Goal: Task Accomplishment & Management: Manage account settings

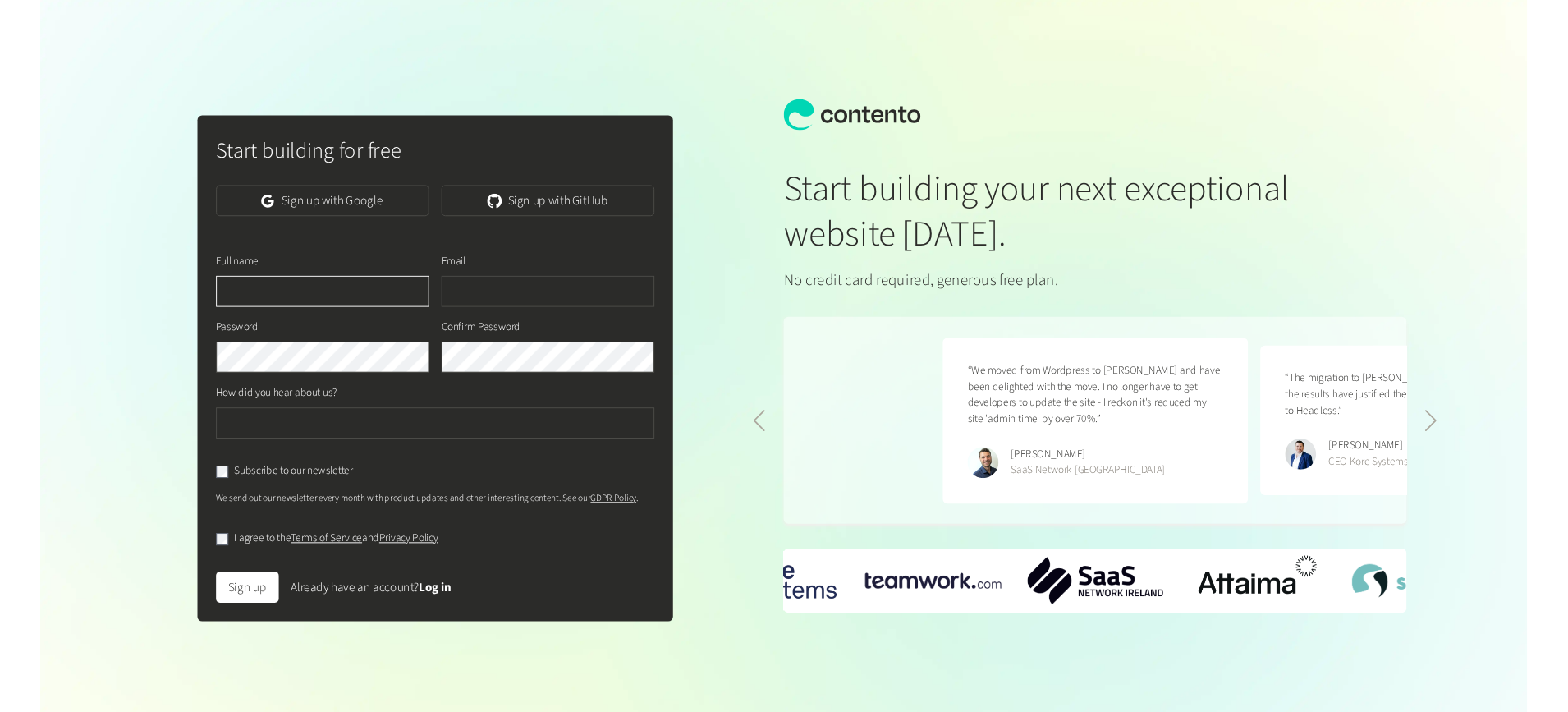
scroll to position [0, 673]
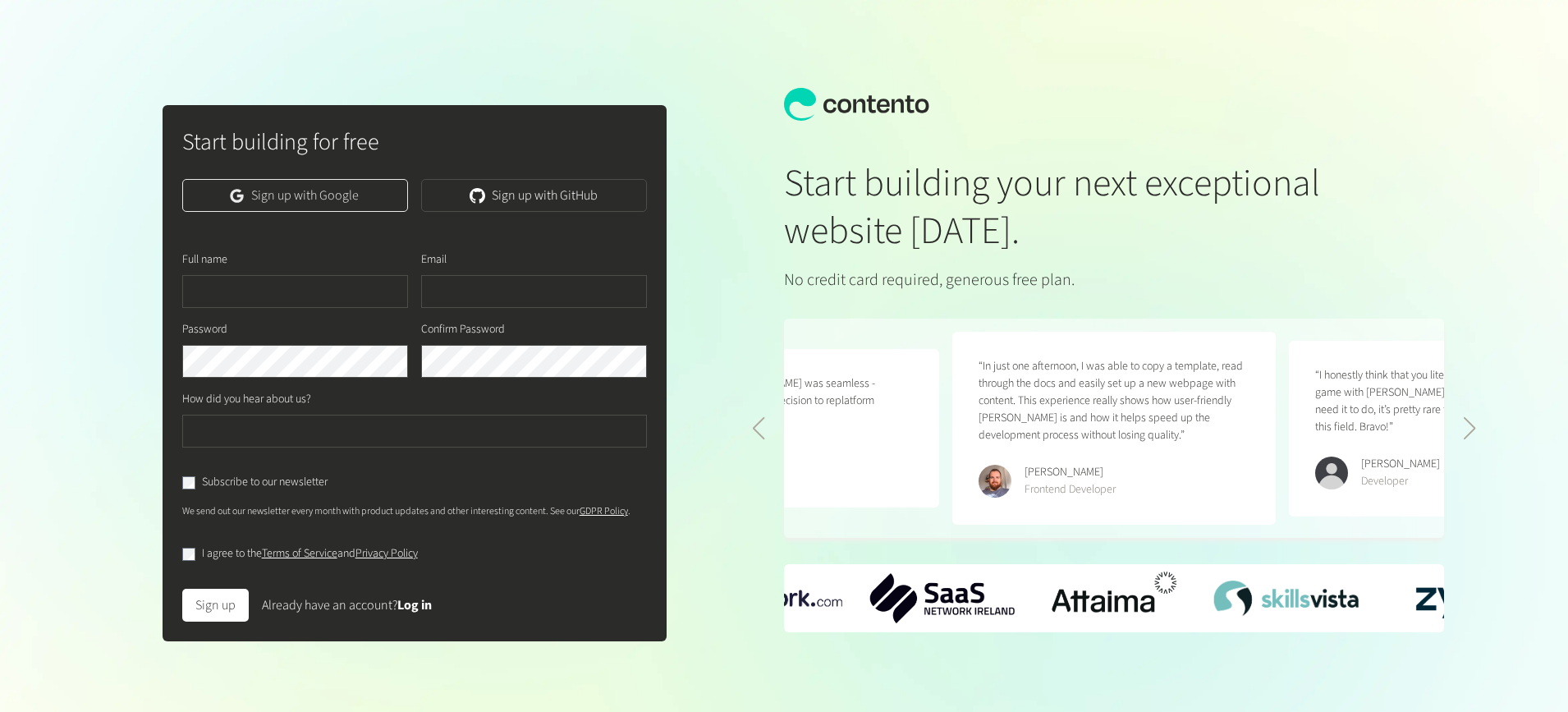
click at [303, 192] on link "Sign up with Google" at bounding box center [295, 196] width 226 height 33
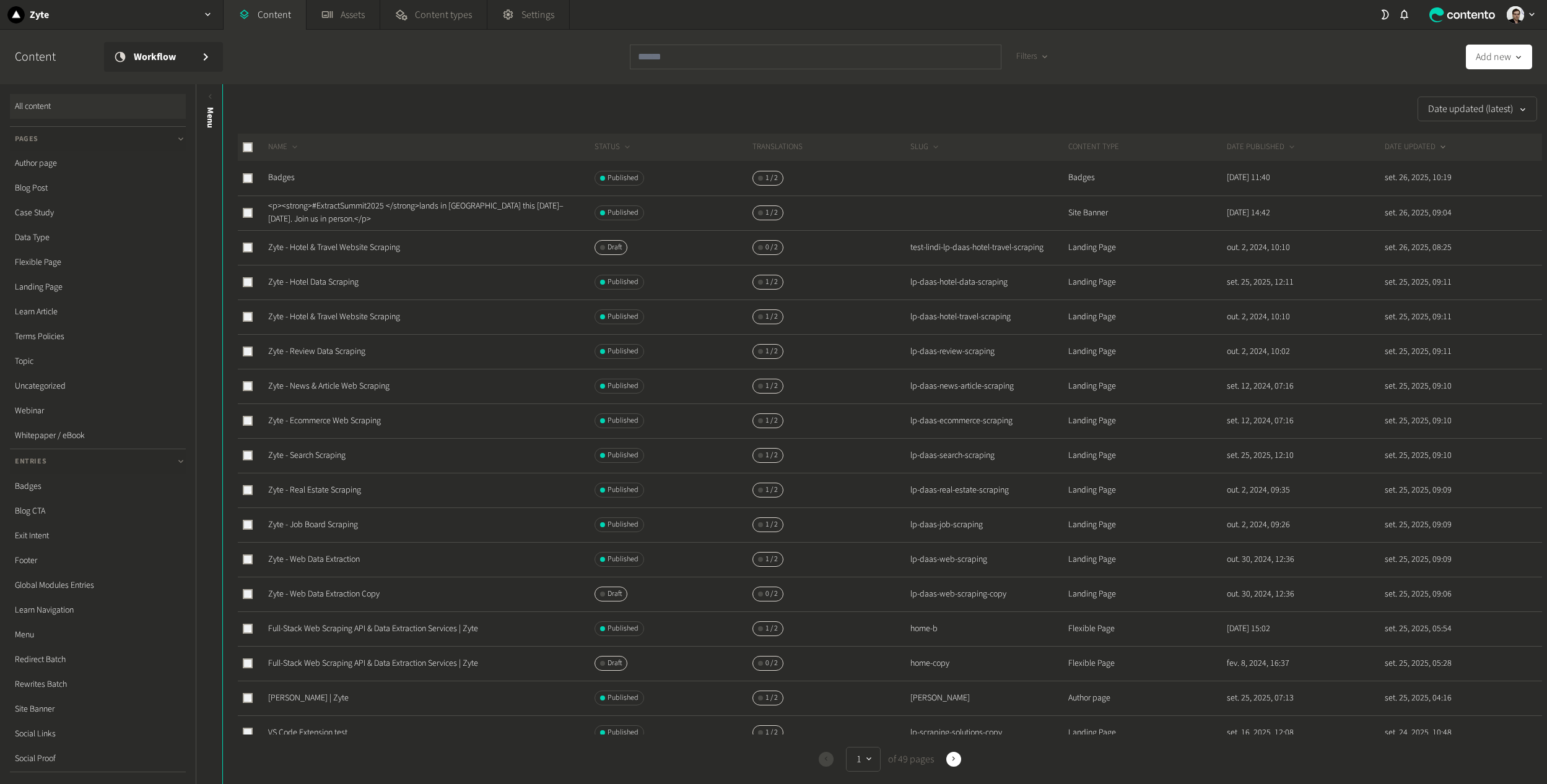
scroll to position [62, 0]
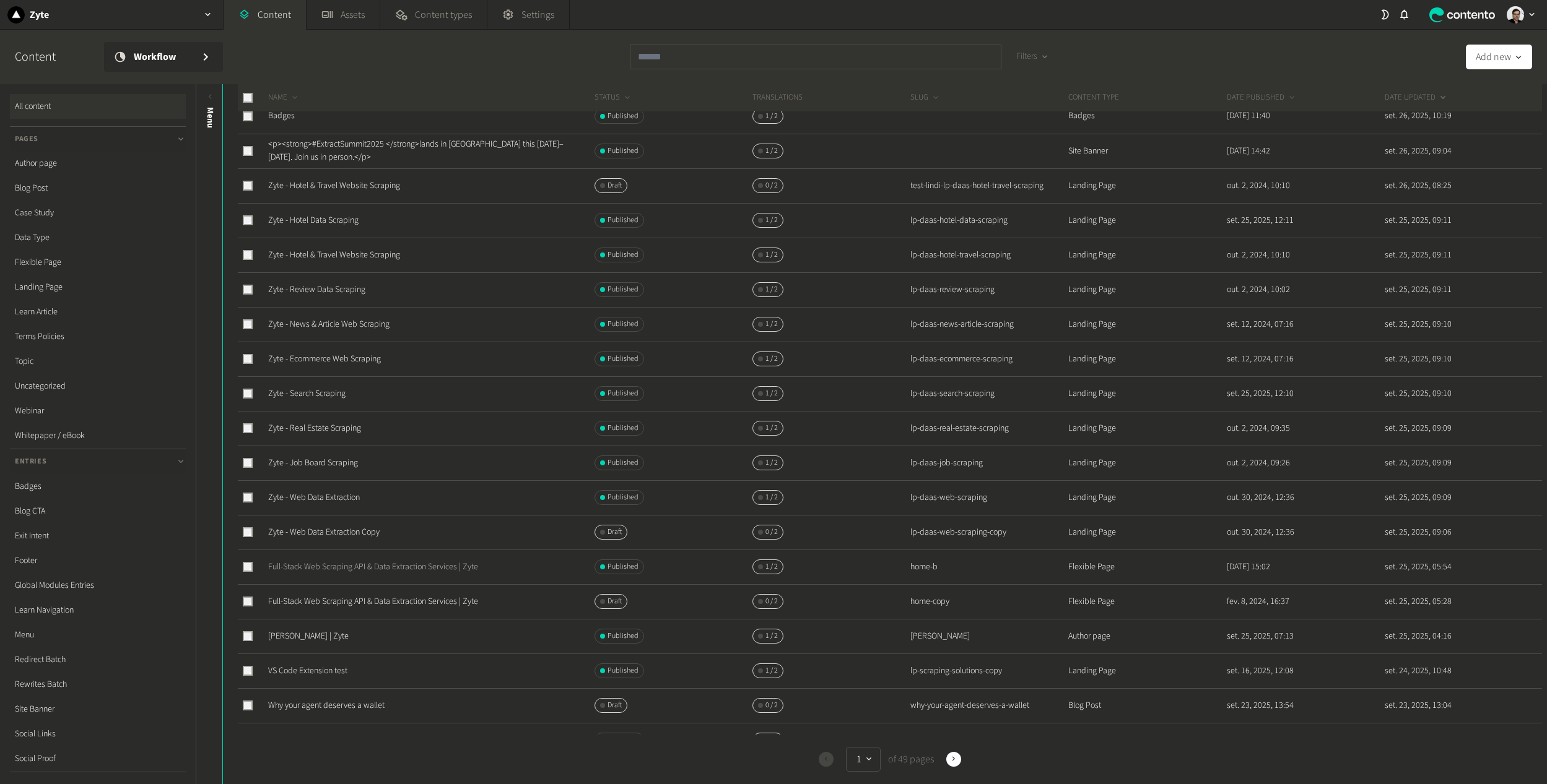
click at [363, 566] on link "Full-Stack Web Scraping API & Data Extraction Services | Zyte" at bounding box center [373, 567] width 210 height 13
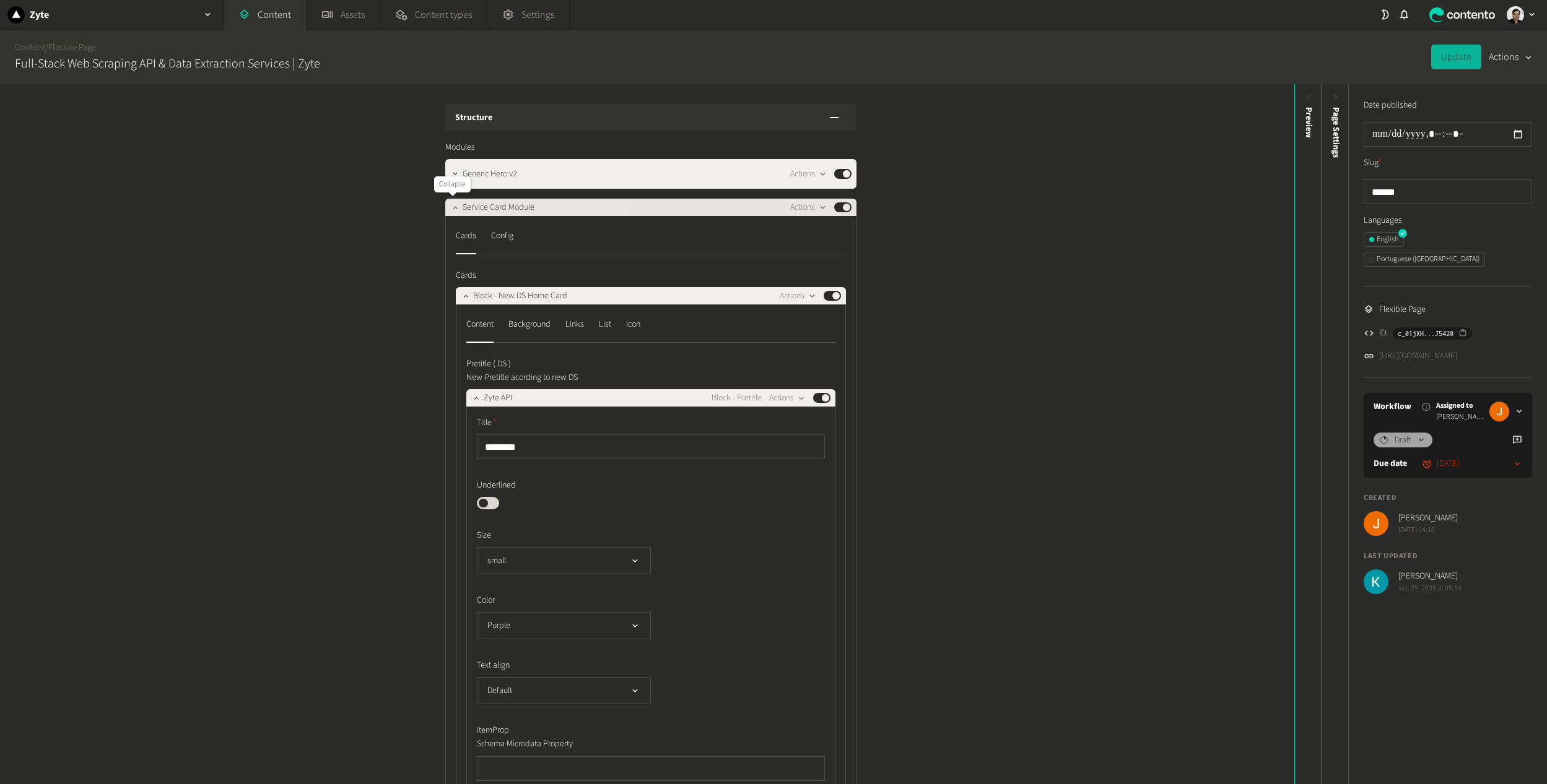
click at [452, 204] on icon "button" at bounding box center [455, 207] width 8 height 8
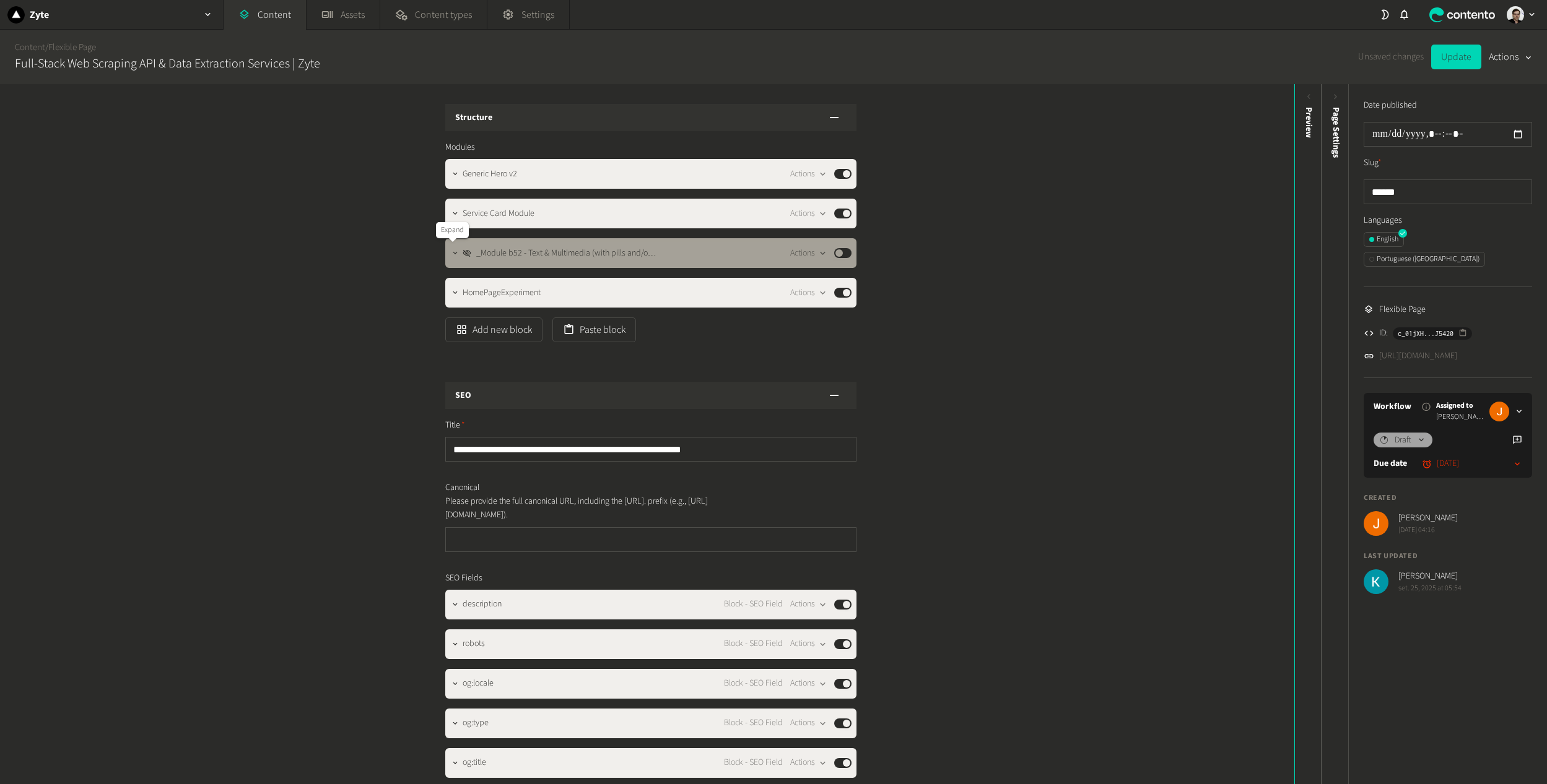
click at [452, 254] on icon "button" at bounding box center [455, 253] width 8 height 8
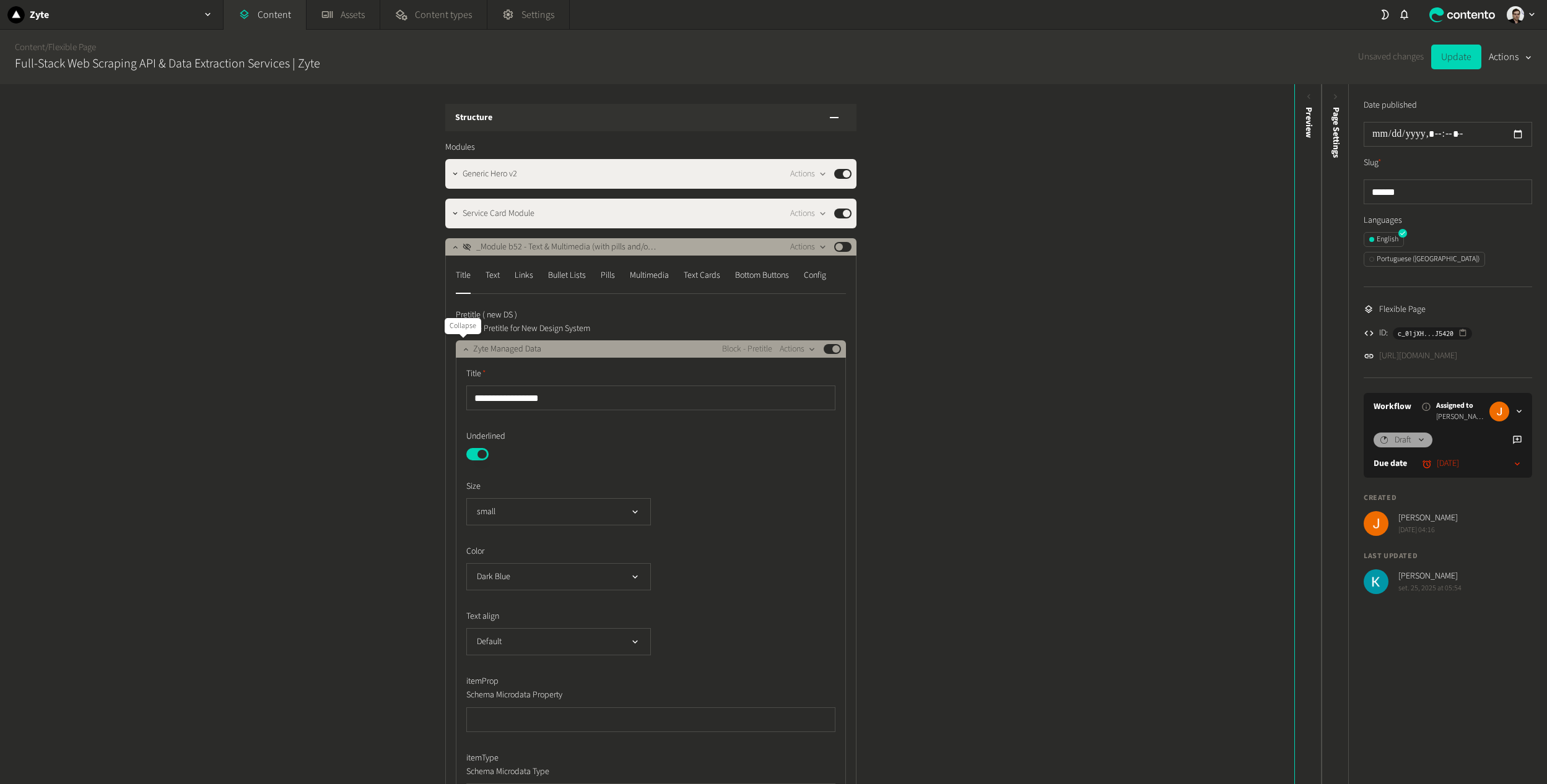
click at [461, 348] on icon "button" at bounding box center [465, 349] width 8 height 8
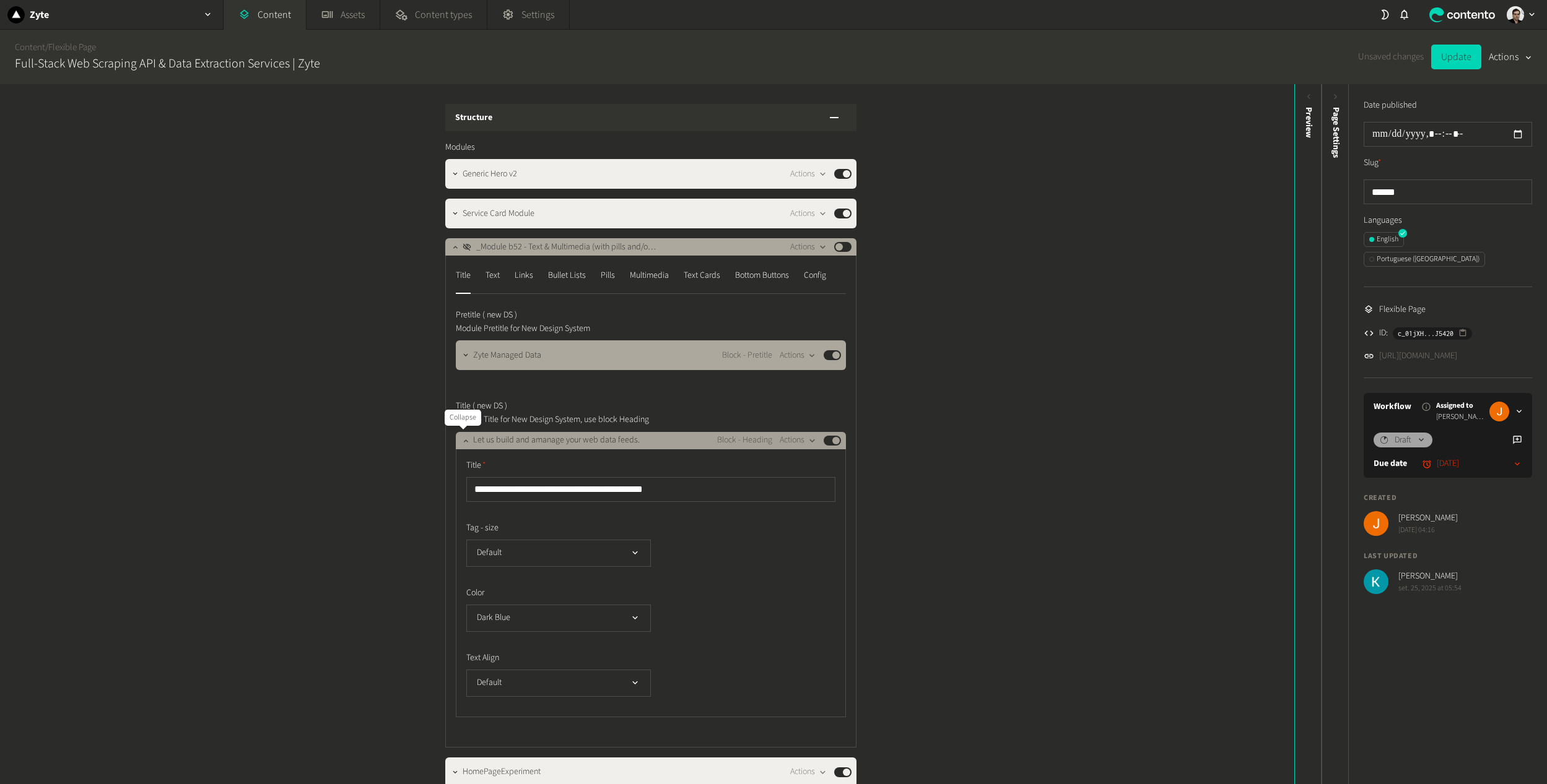
click at [458, 432] on div at bounding box center [465, 441] width 15 height 17
click at [461, 435] on button "button" at bounding box center [465, 439] width 15 height 15
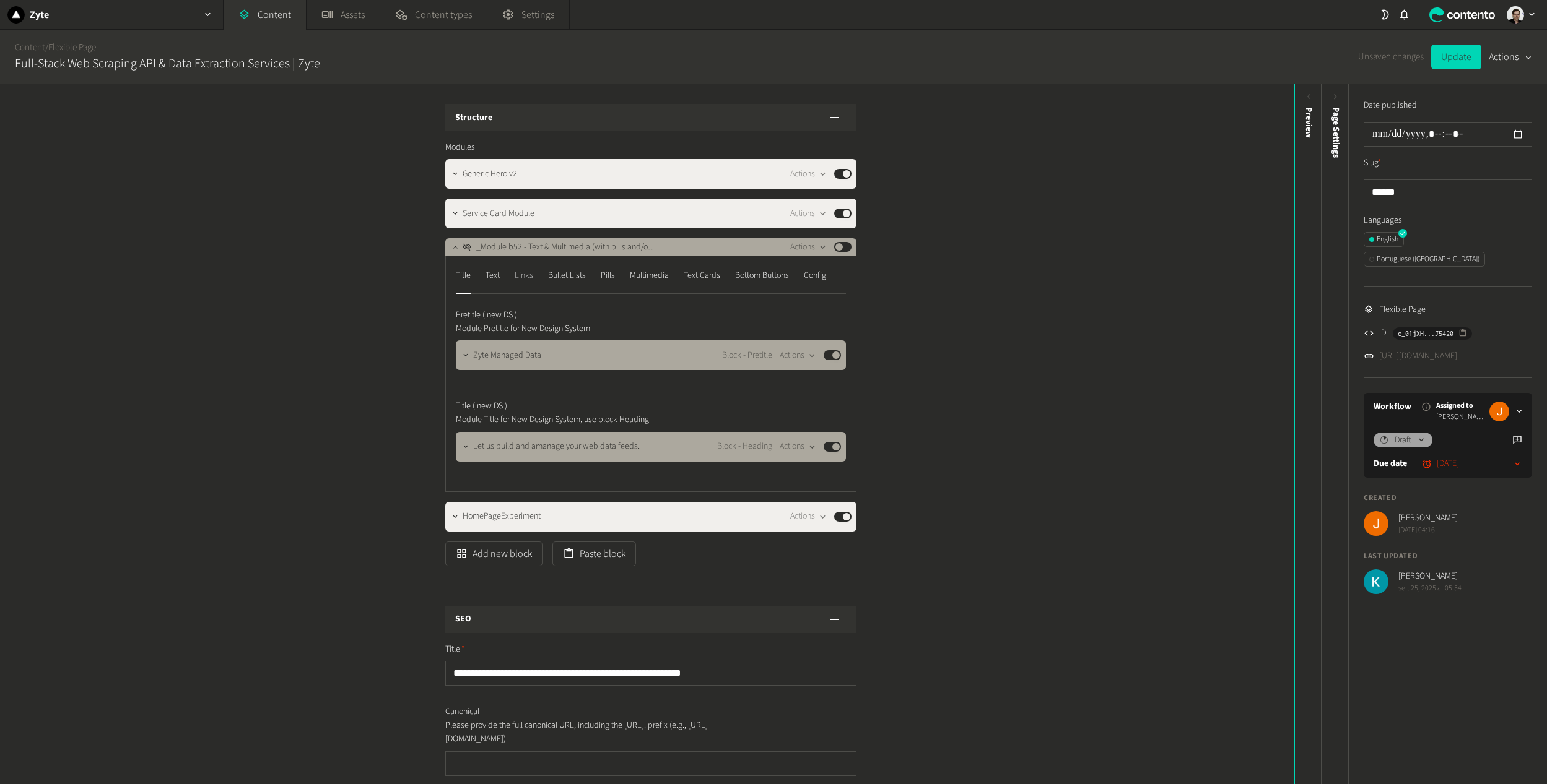
click at [519, 280] on div "Links" at bounding box center [524, 275] width 19 height 19
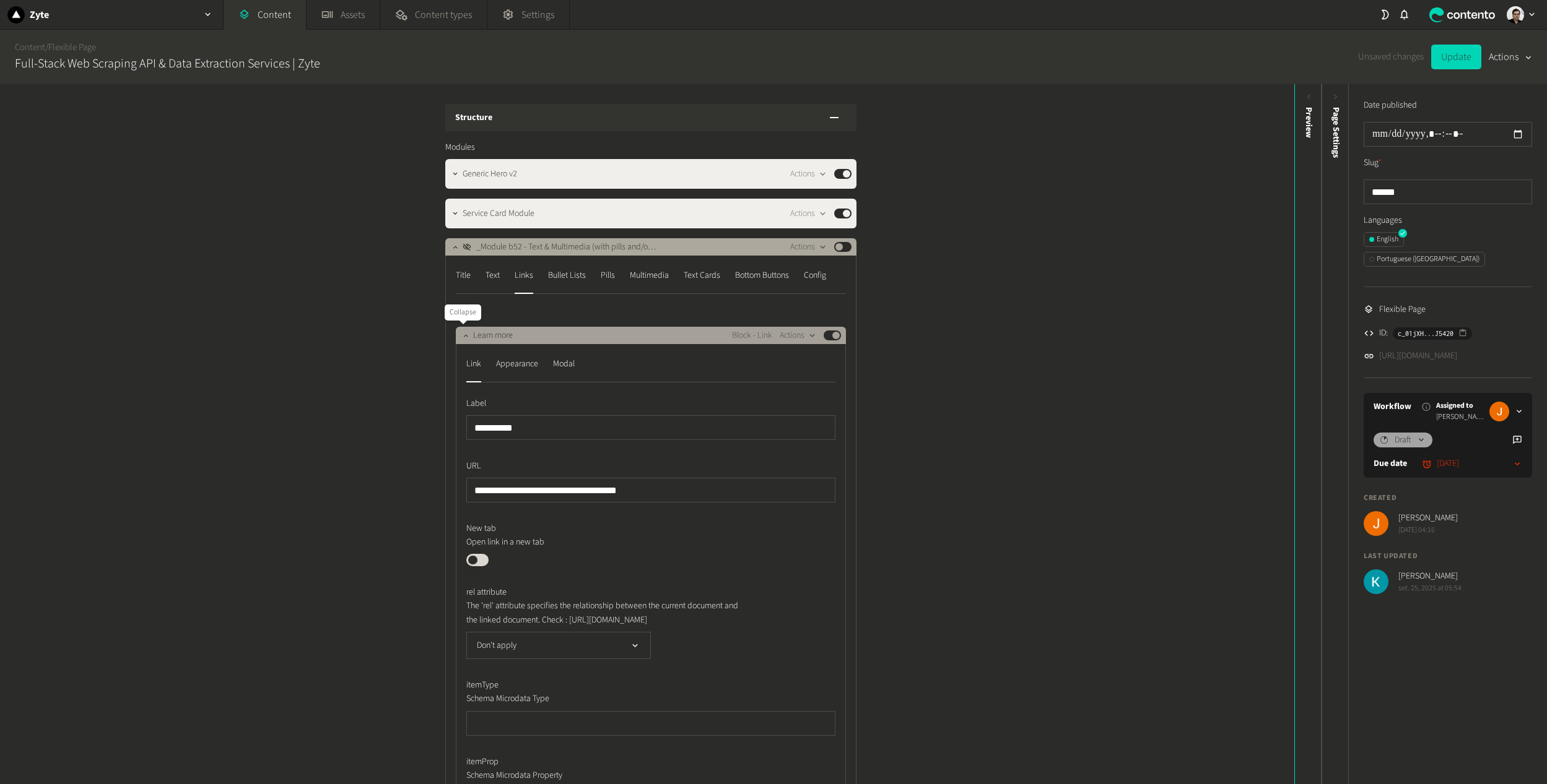
click at [461, 340] on icon "button" at bounding box center [465, 335] width 8 height 8
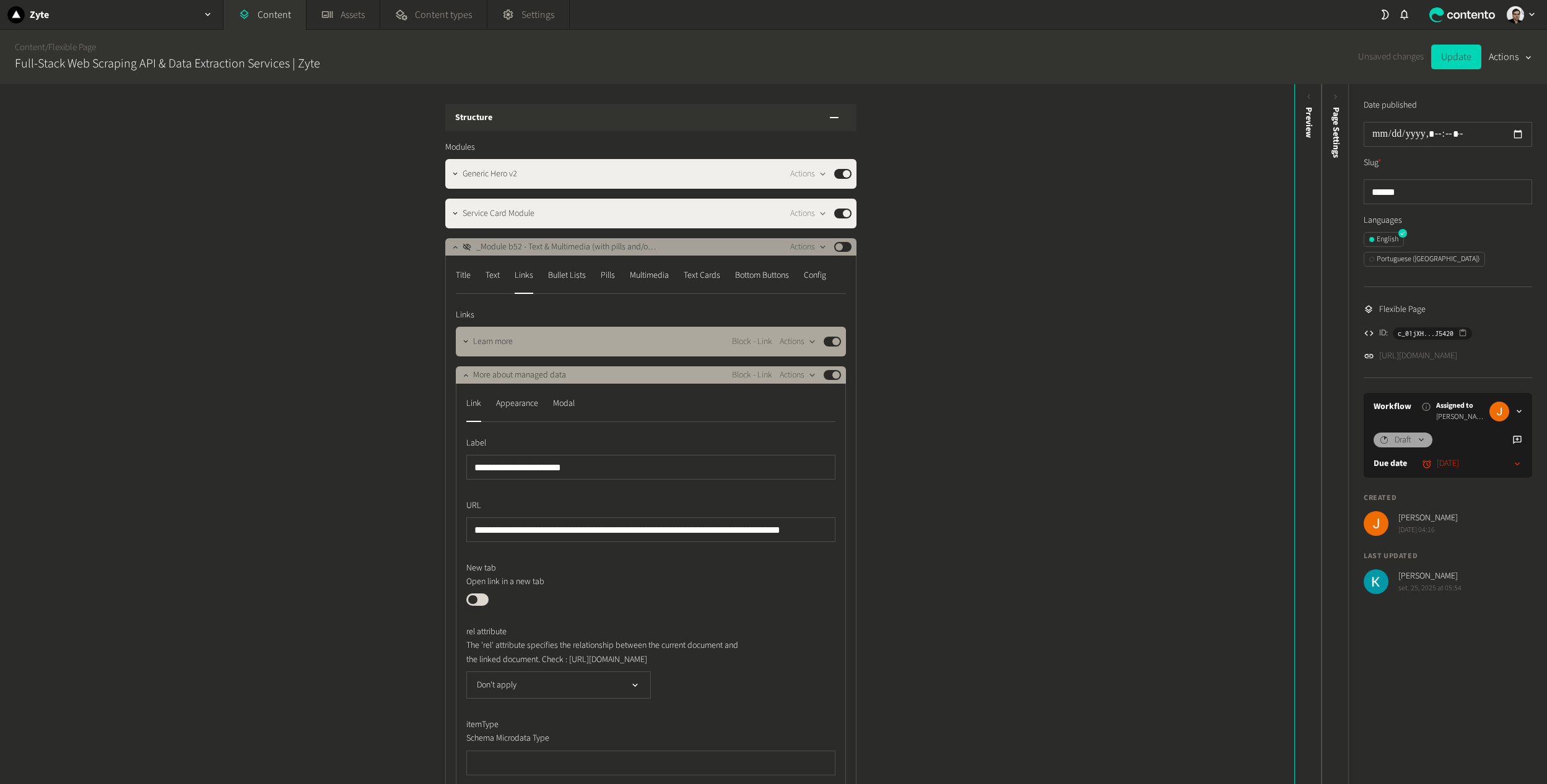
click at [844, 247] on button "Published" at bounding box center [843, 247] width 17 height 10
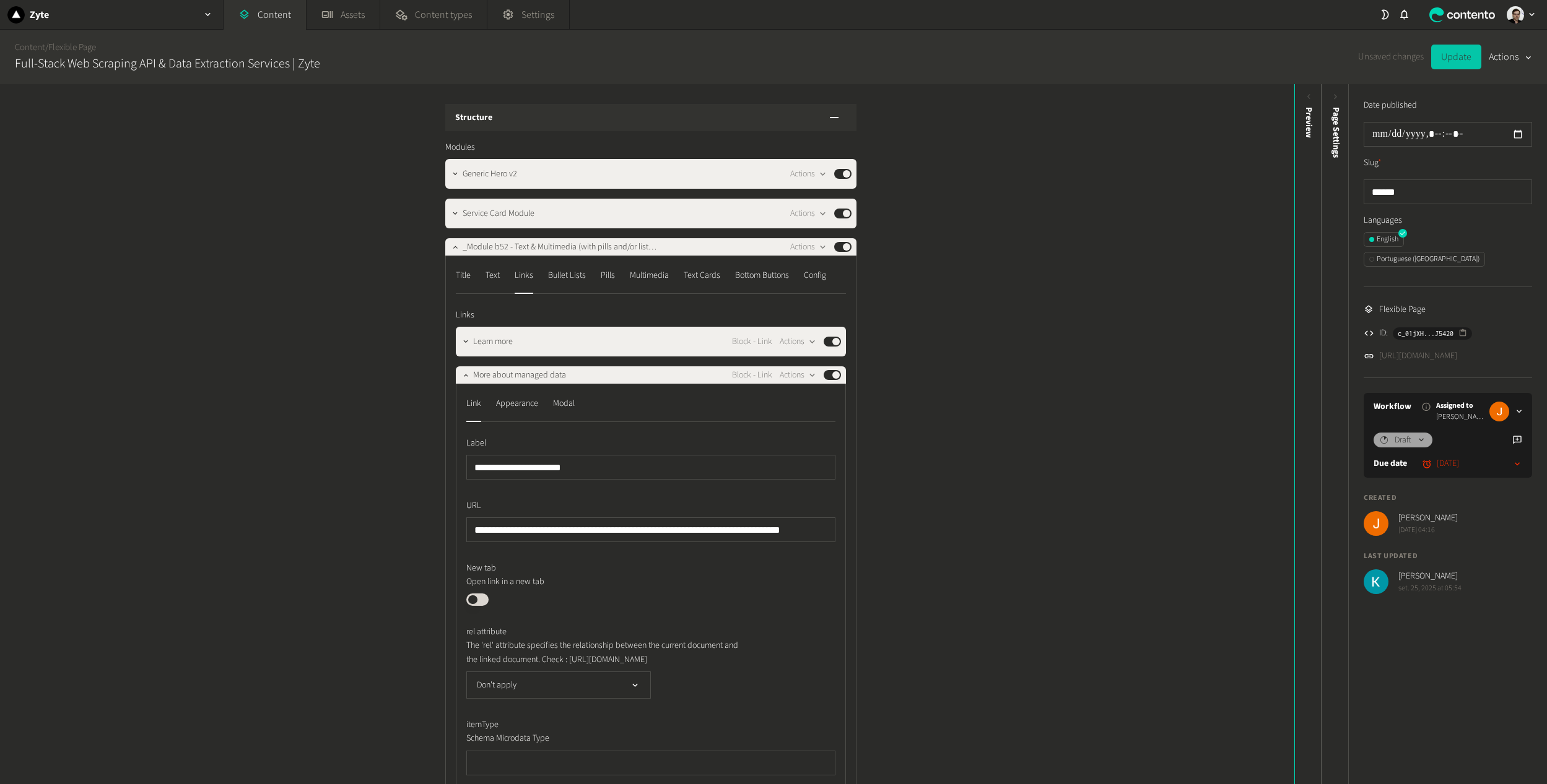
click at [1442, 55] on button "Update" at bounding box center [1456, 57] width 50 height 25
click at [1423, 350] on link "https://dev.zyte.com/home-b" at bounding box center [1418, 356] width 78 height 13
click at [627, 530] on input "**********" at bounding box center [651, 530] width 369 height 25
paste input "text"
click at [624, 528] on input "**********" at bounding box center [651, 530] width 369 height 25
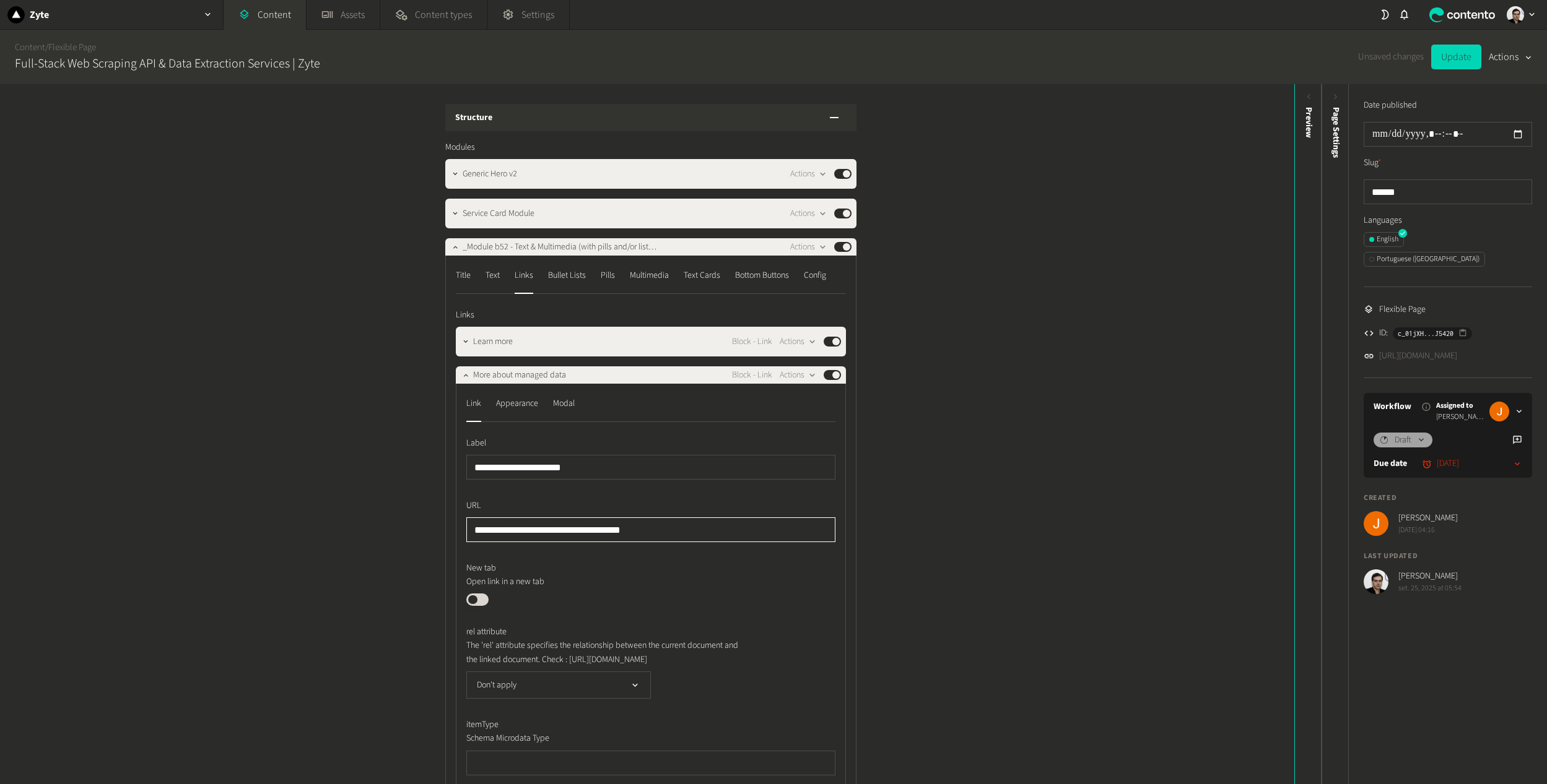
click at [633, 528] on input "**********" at bounding box center [651, 530] width 369 height 25
type input "**********"
click at [642, 589] on p "Open link in a new tab" at bounding box center [607, 582] width 282 height 14
click at [461, 370] on icon "button" at bounding box center [465, 375] width 8 height 8
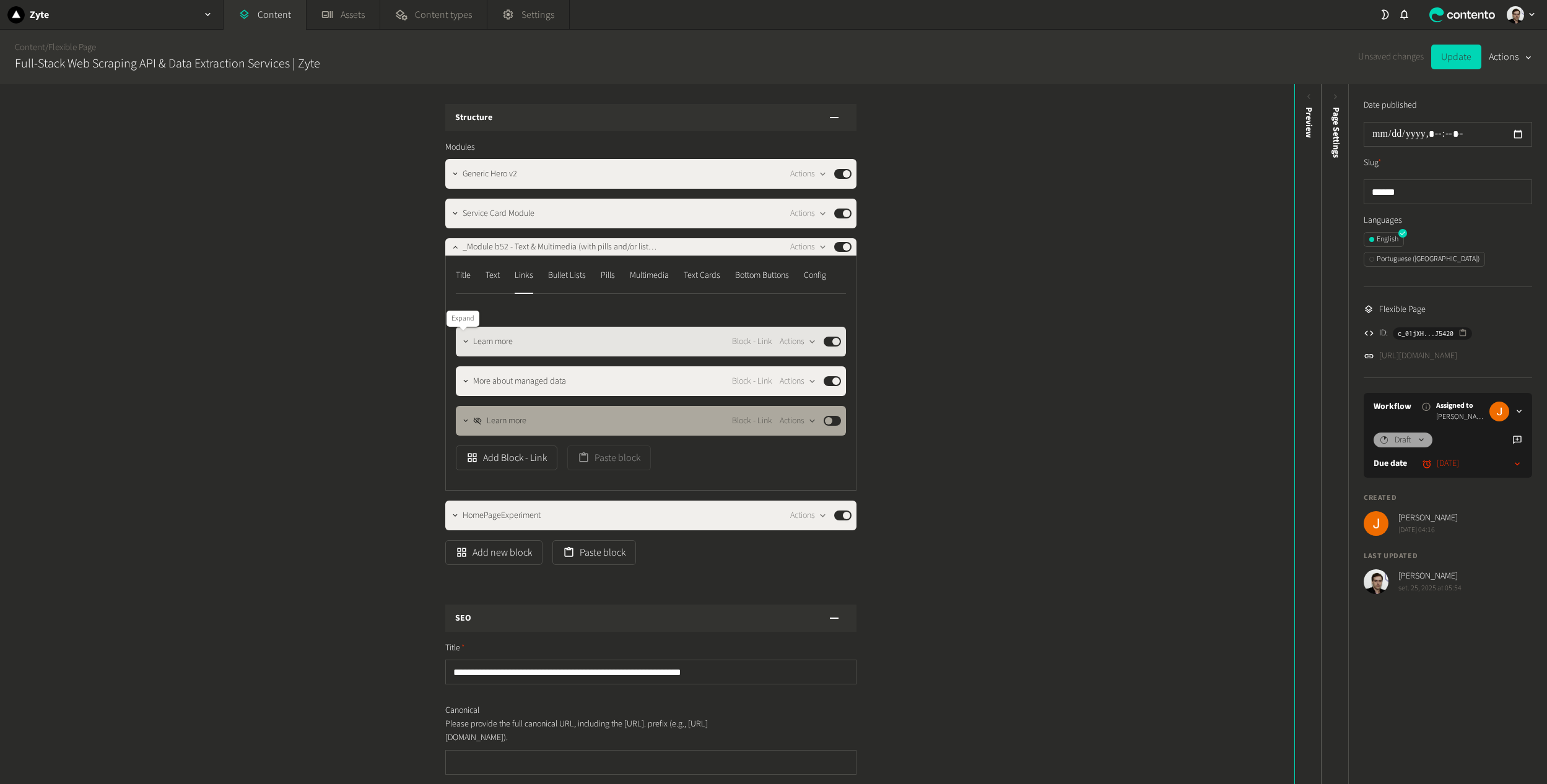
click at [462, 341] on icon "button" at bounding box center [465, 341] width 8 height 8
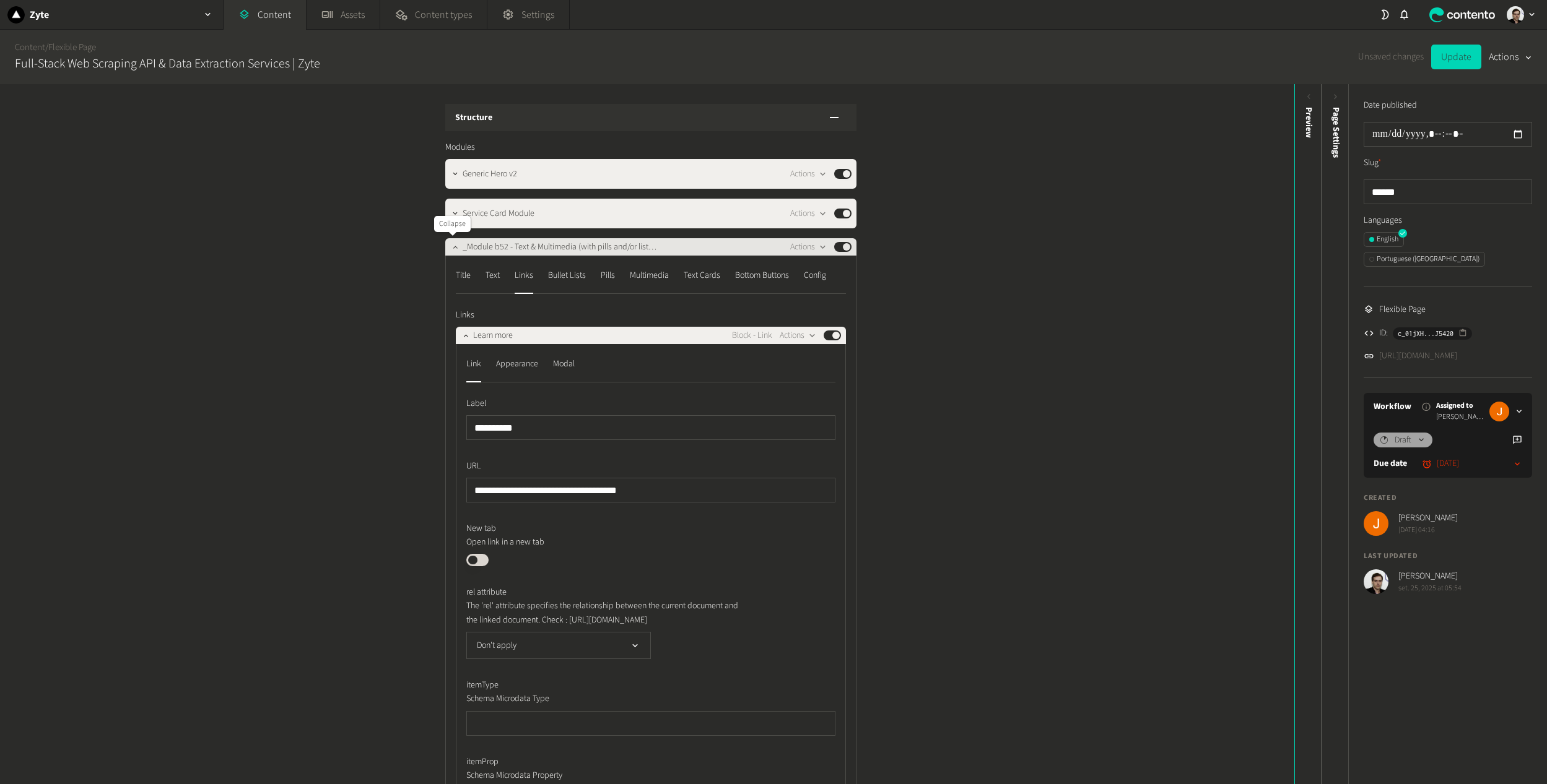
click at [453, 242] on button "button" at bounding box center [455, 245] width 15 height 15
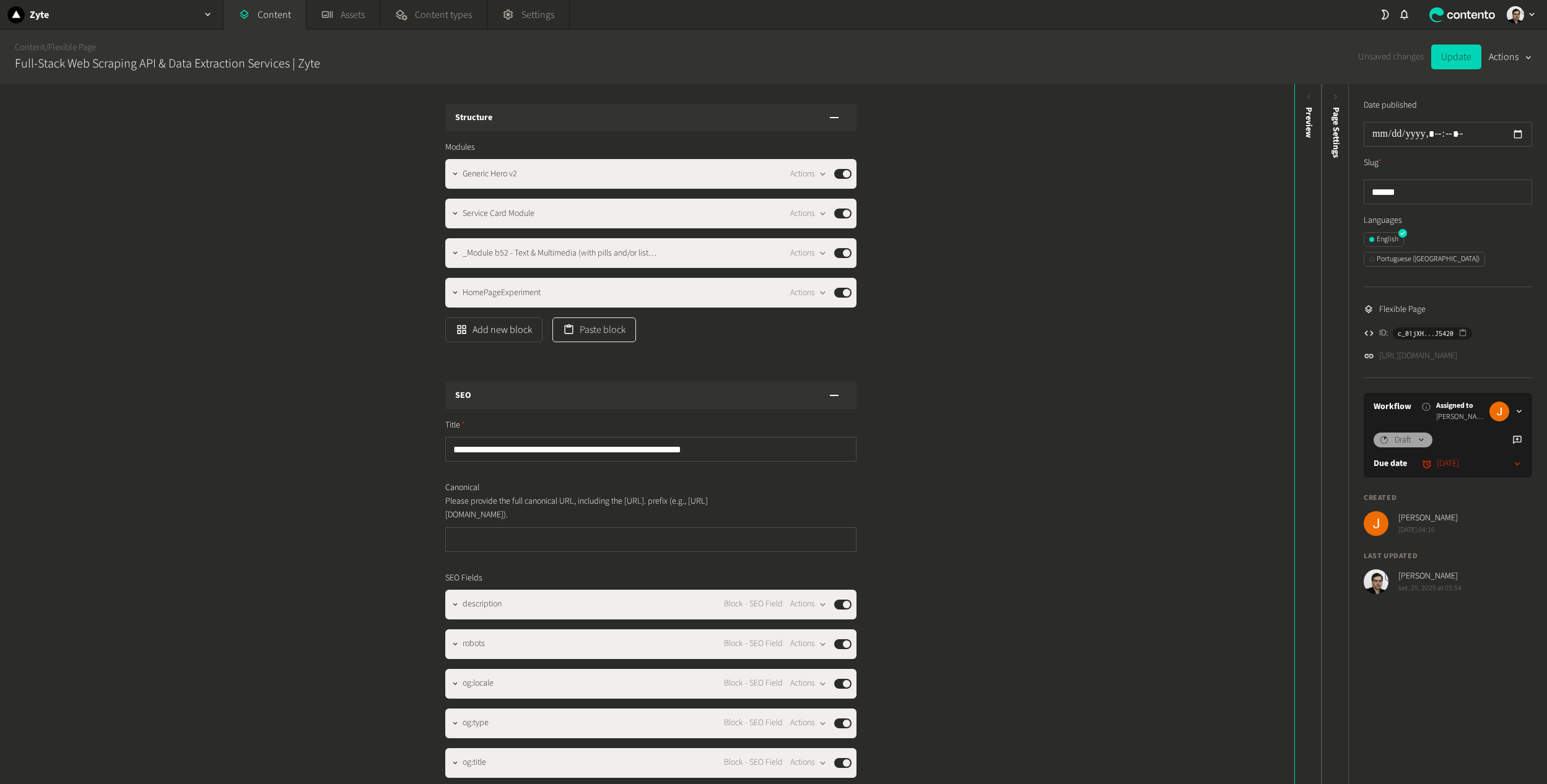
click at [597, 329] on button "Paste block" at bounding box center [594, 330] width 83 height 25
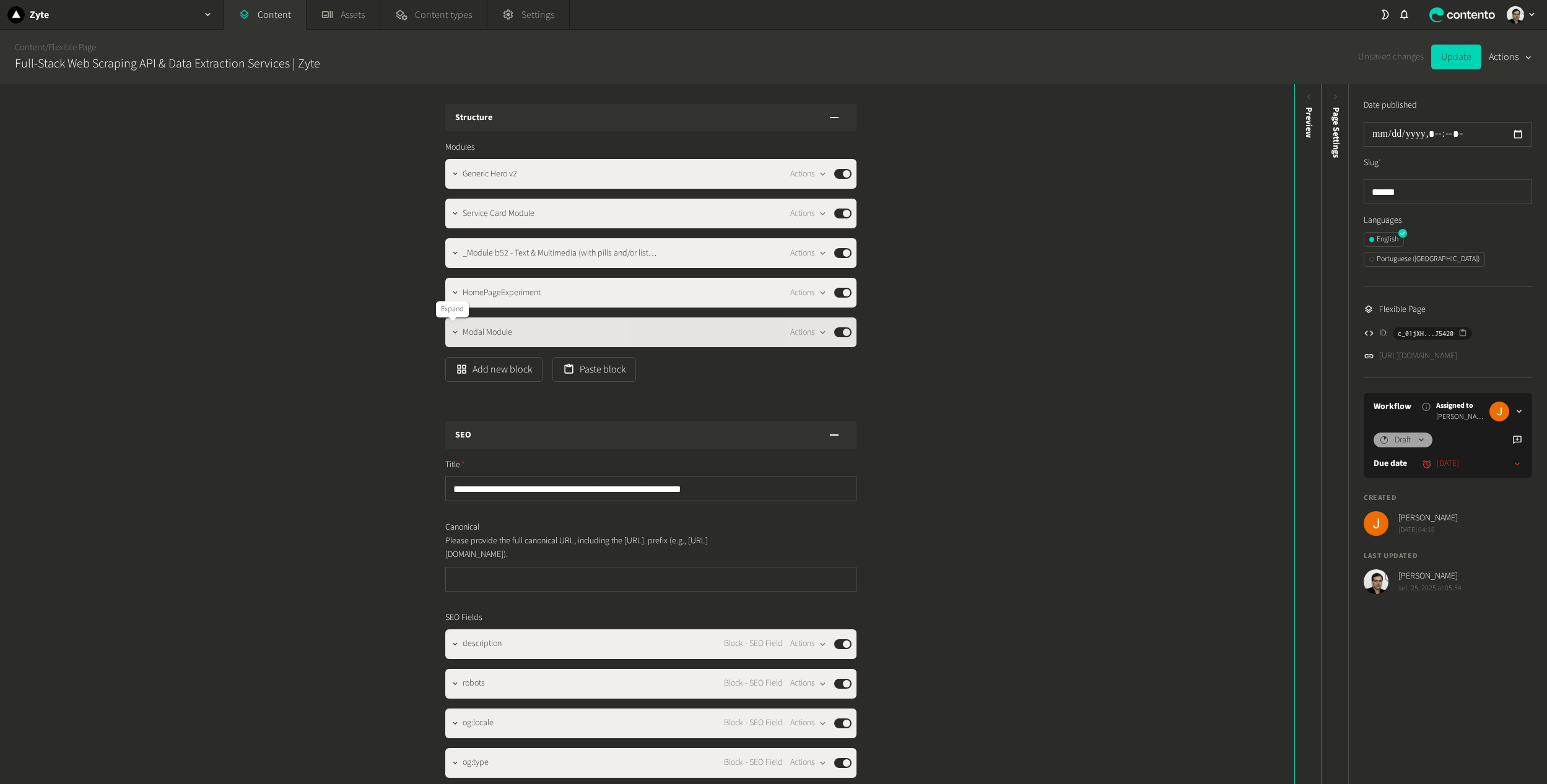
click at [453, 335] on icon "button" at bounding box center [455, 332] width 8 height 8
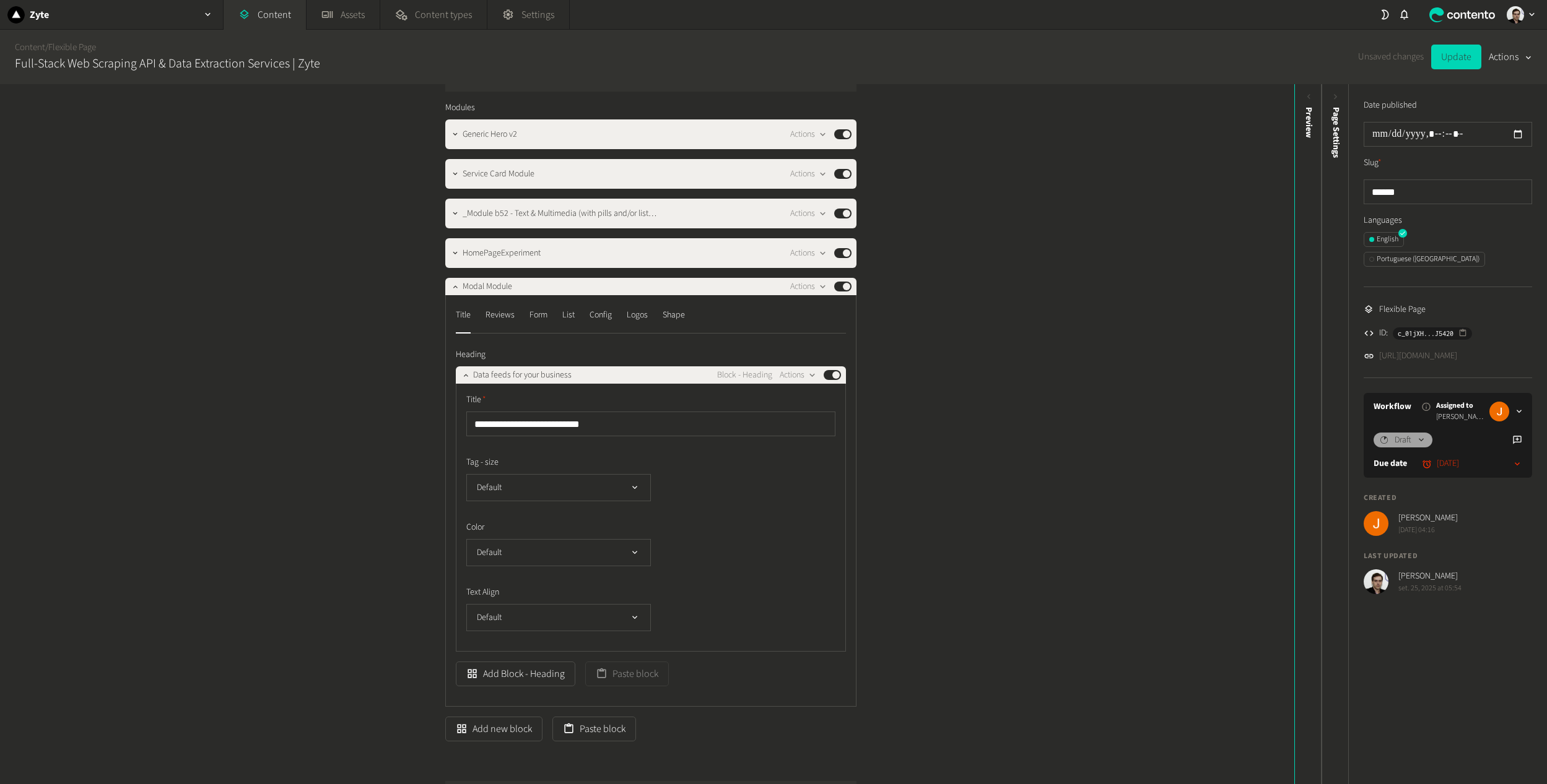
scroll to position [62, 0]
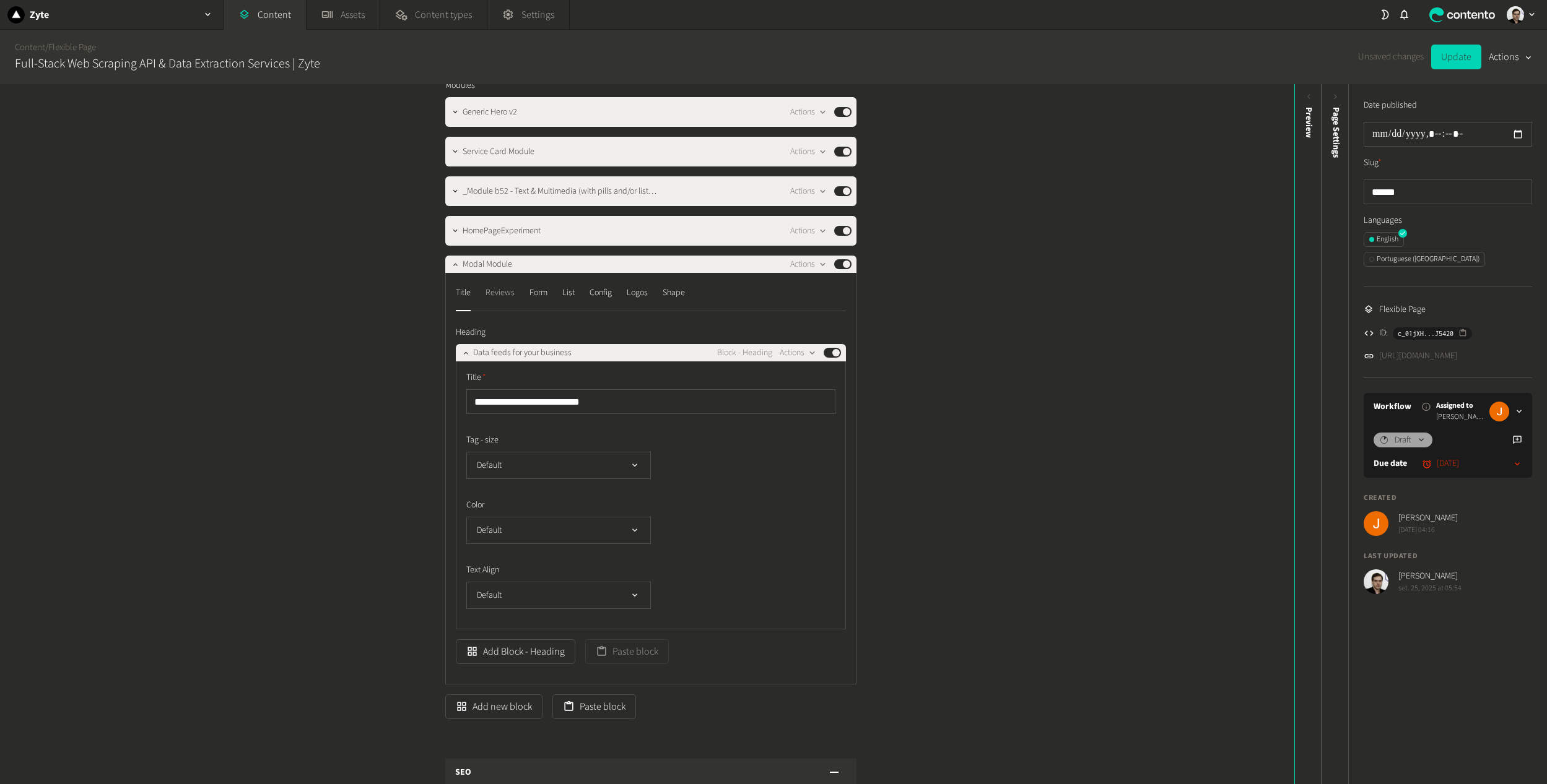
click at [501, 298] on div "Reviews" at bounding box center [500, 293] width 29 height 19
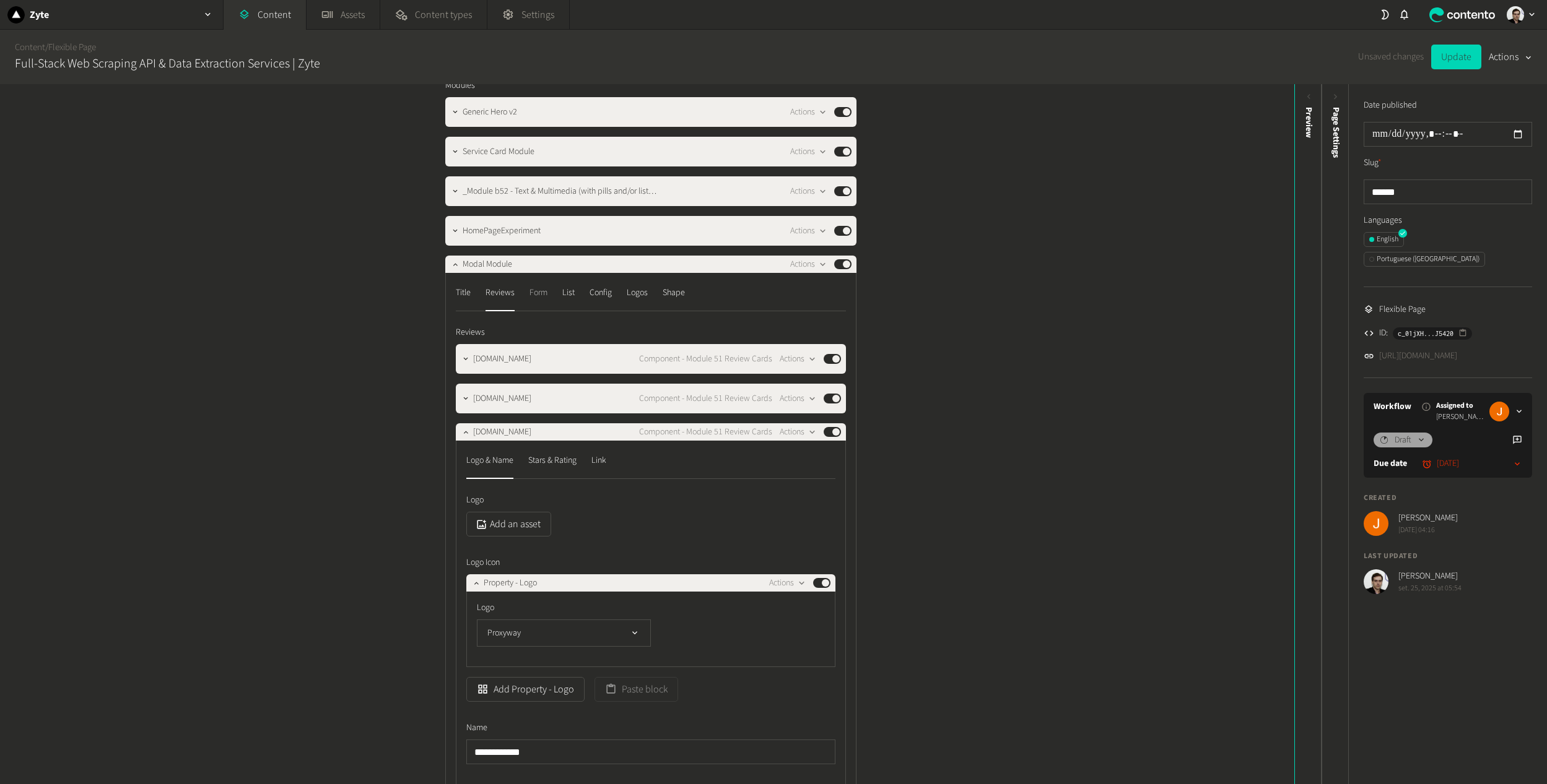
click at [535, 293] on div "Form" at bounding box center [538, 293] width 18 height 19
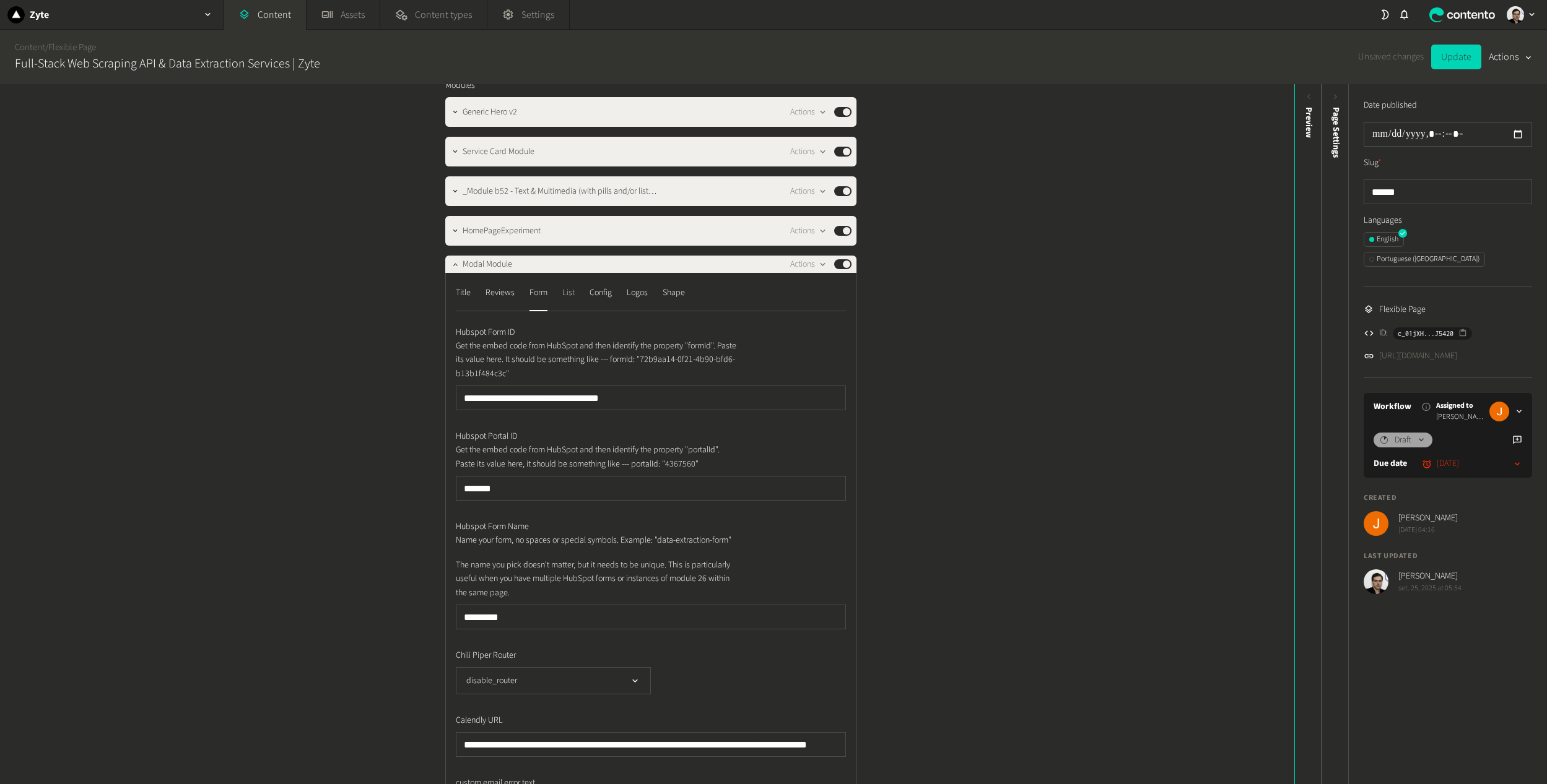
click at [569, 296] on div "List" at bounding box center [569, 293] width 13 height 19
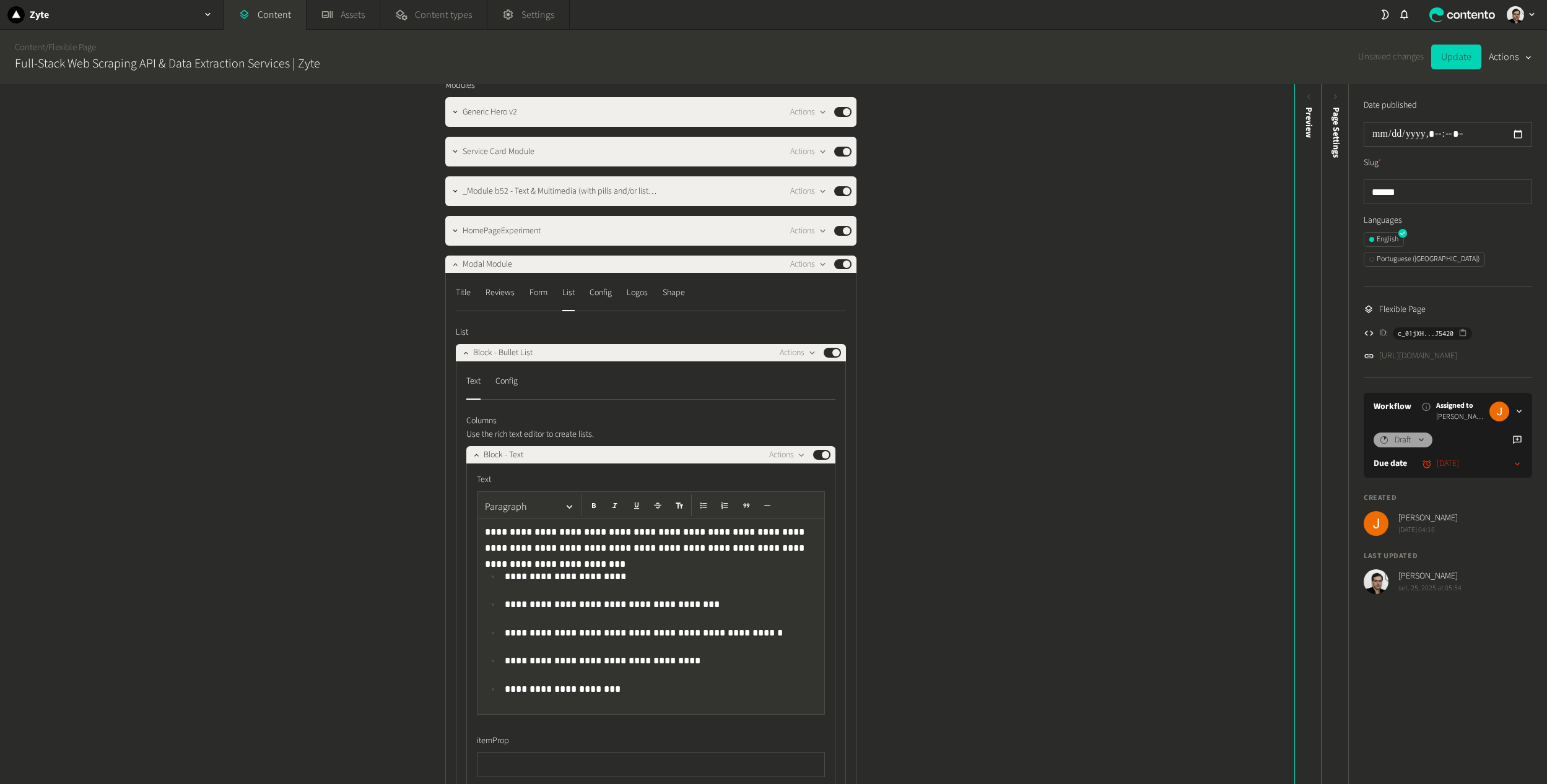
click at [550, 297] on nav "Title Reviews Form List Config Logos Shape" at bounding box center [650, 297] width 390 height 28
click at [539, 296] on div "Form" at bounding box center [538, 293] width 18 height 19
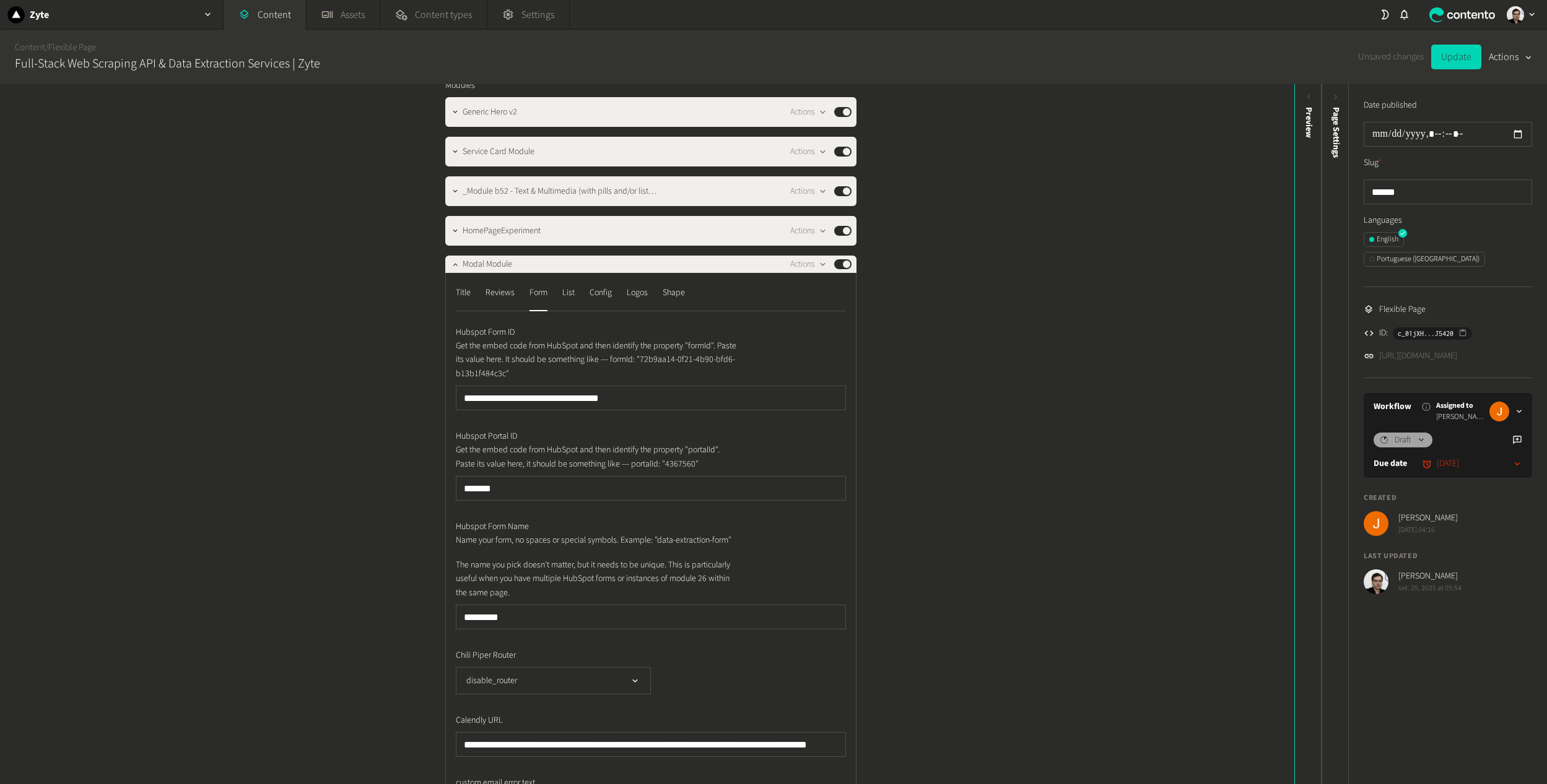
scroll to position [0, 0]
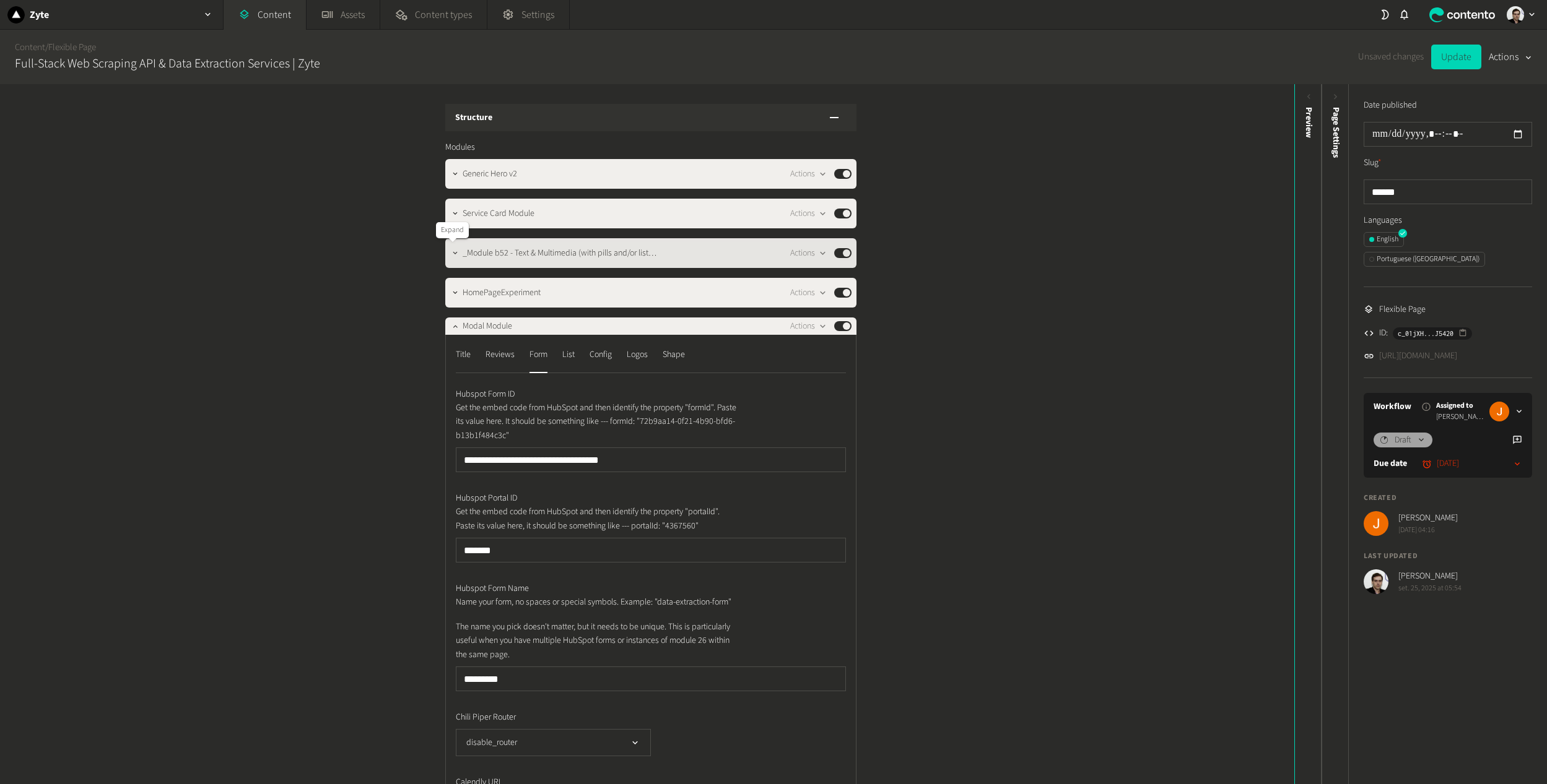
click at [451, 250] on icon "button" at bounding box center [455, 253] width 8 height 8
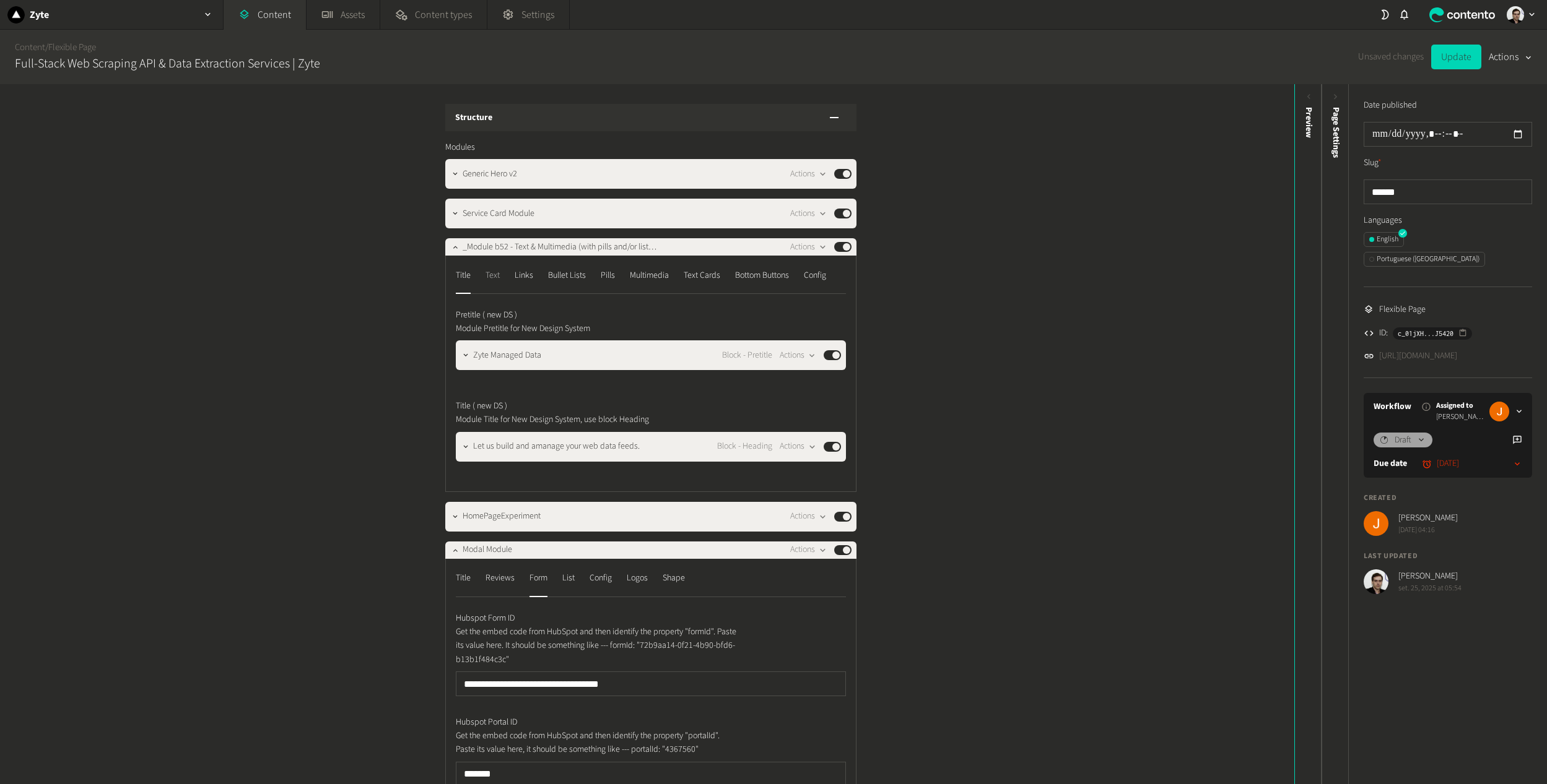
click at [498, 277] on div "Text" at bounding box center [492, 275] width 14 height 19
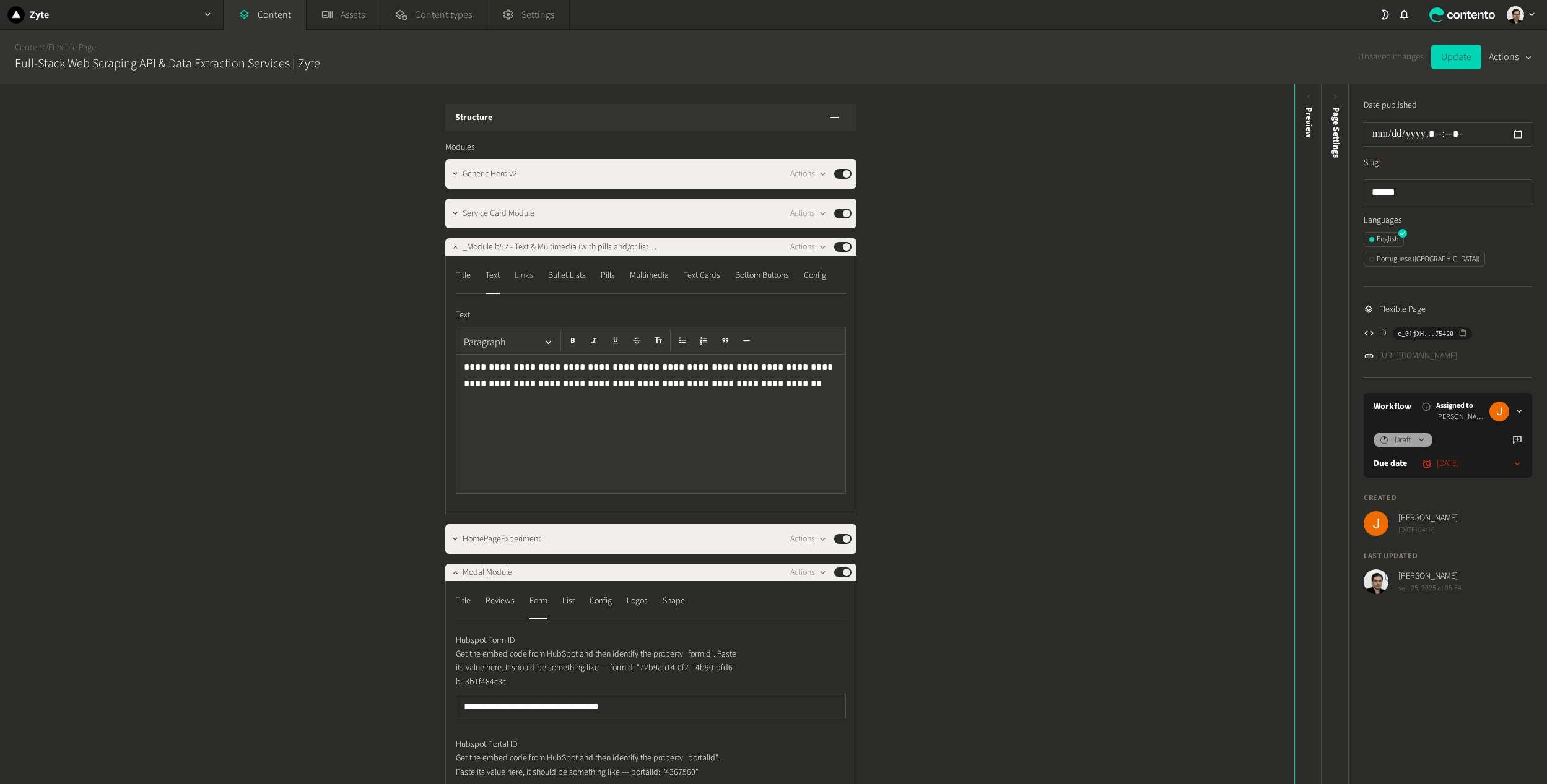
click at [519, 277] on div "Links" at bounding box center [524, 275] width 19 height 19
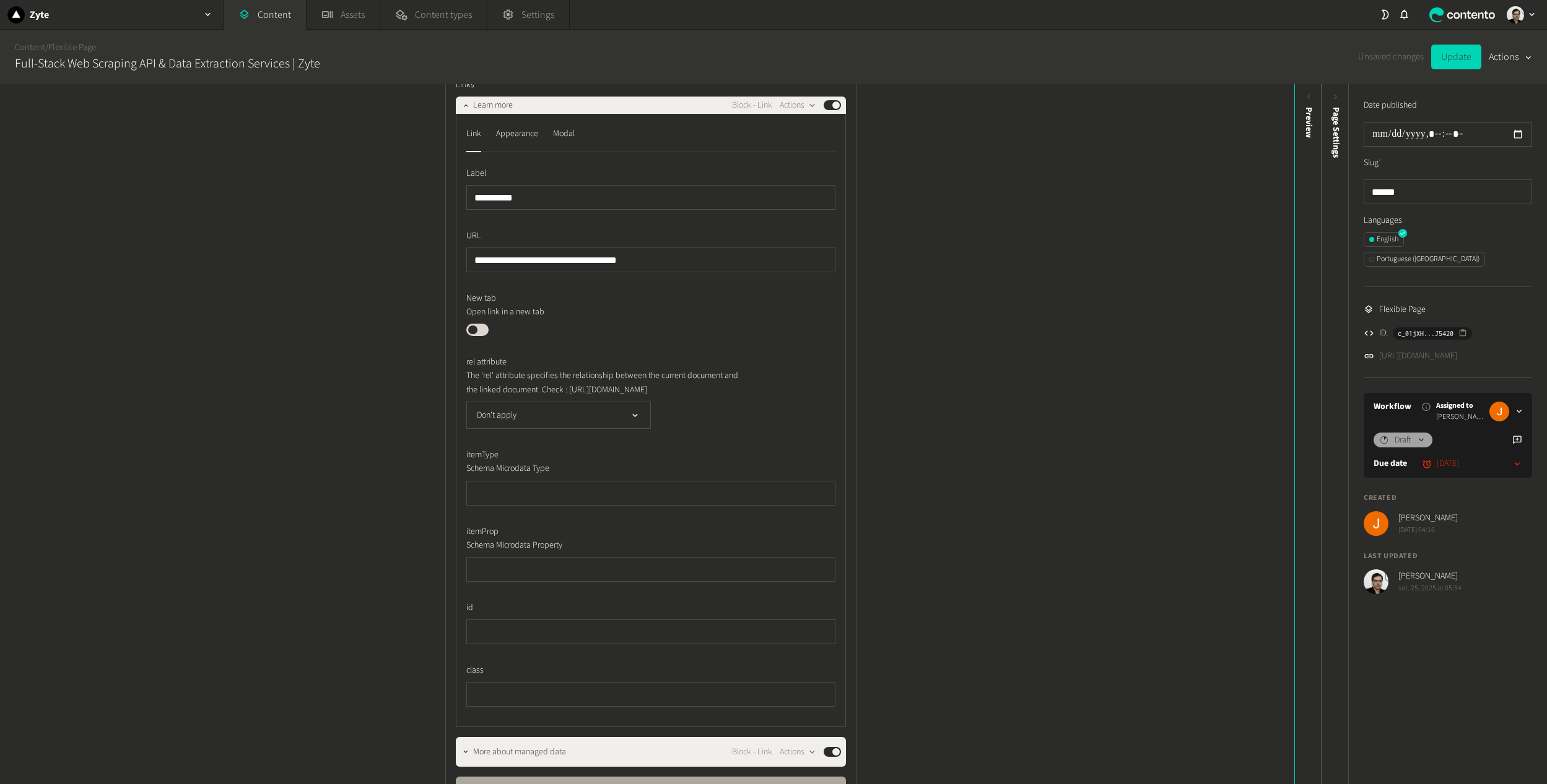
scroll to position [124, 0]
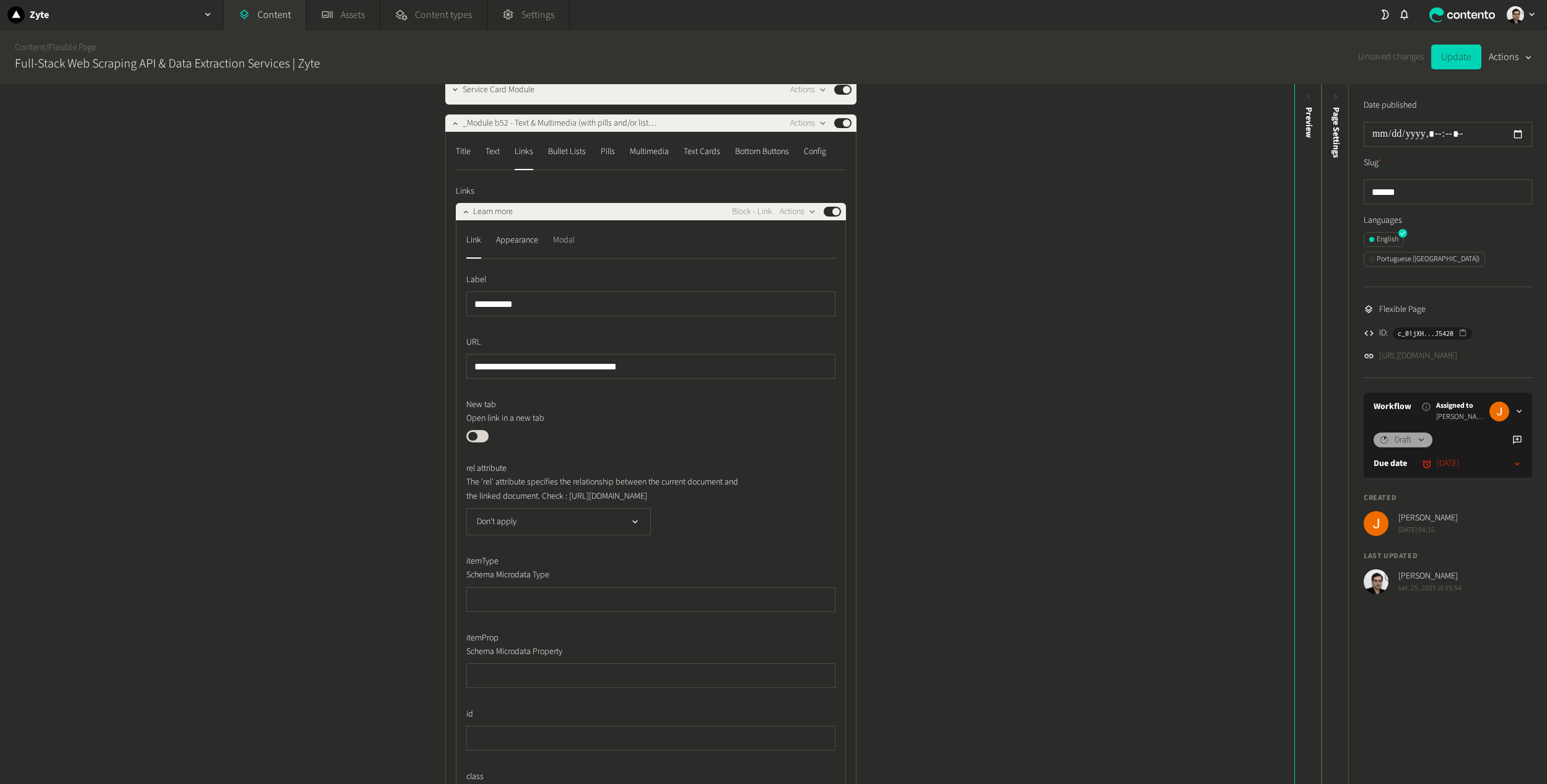
click at [560, 242] on div "Modal" at bounding box center [563, 240] width 22 height 19
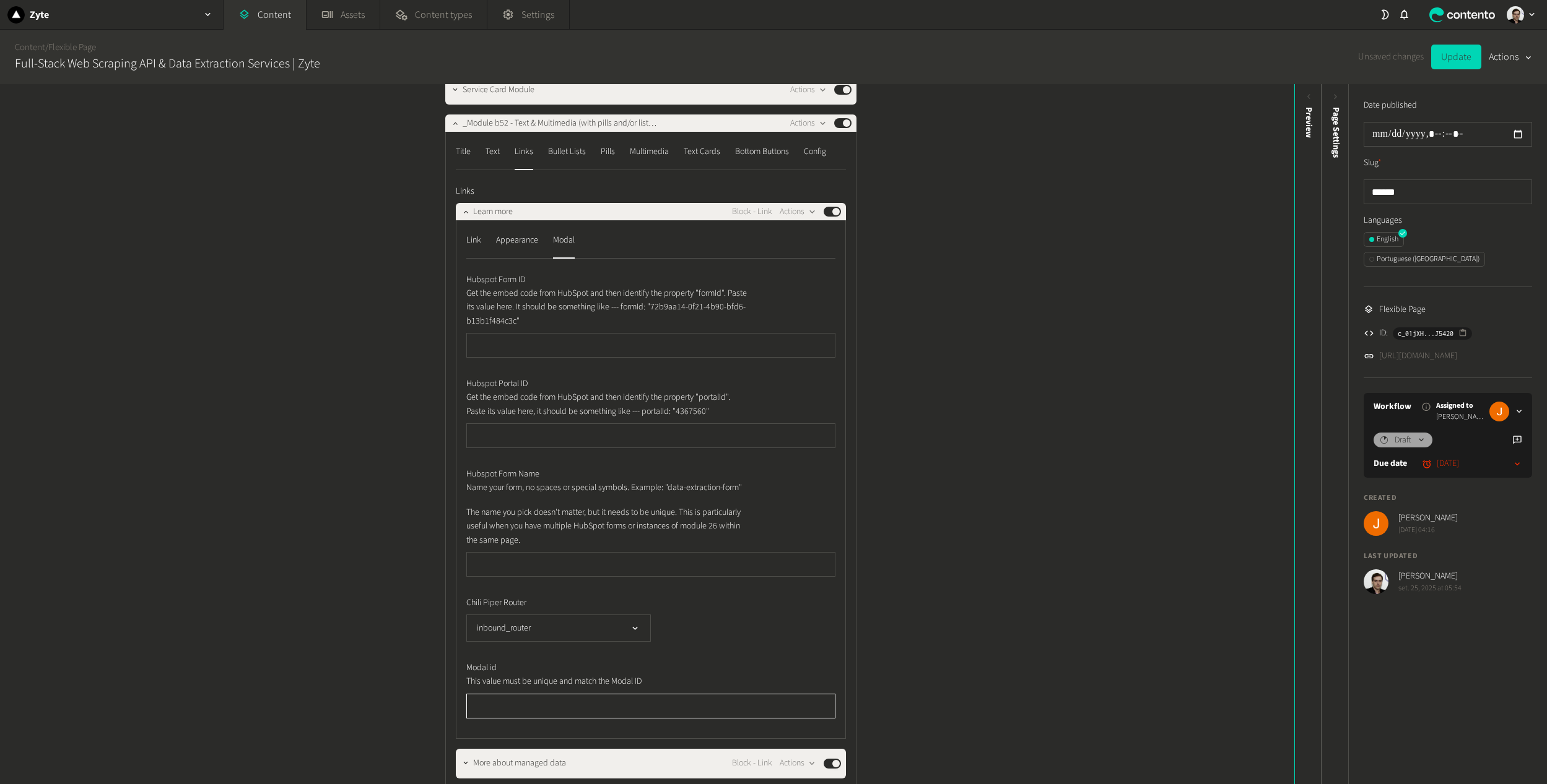
click at [540, 718] on input "text" at bounding box center [651, 706] width 369 height 25
paste input "*********"
type input "*********"
click at [522, 343] on input "text" at bounding box center [651, 345] width 369 height 25
paste input "*********"
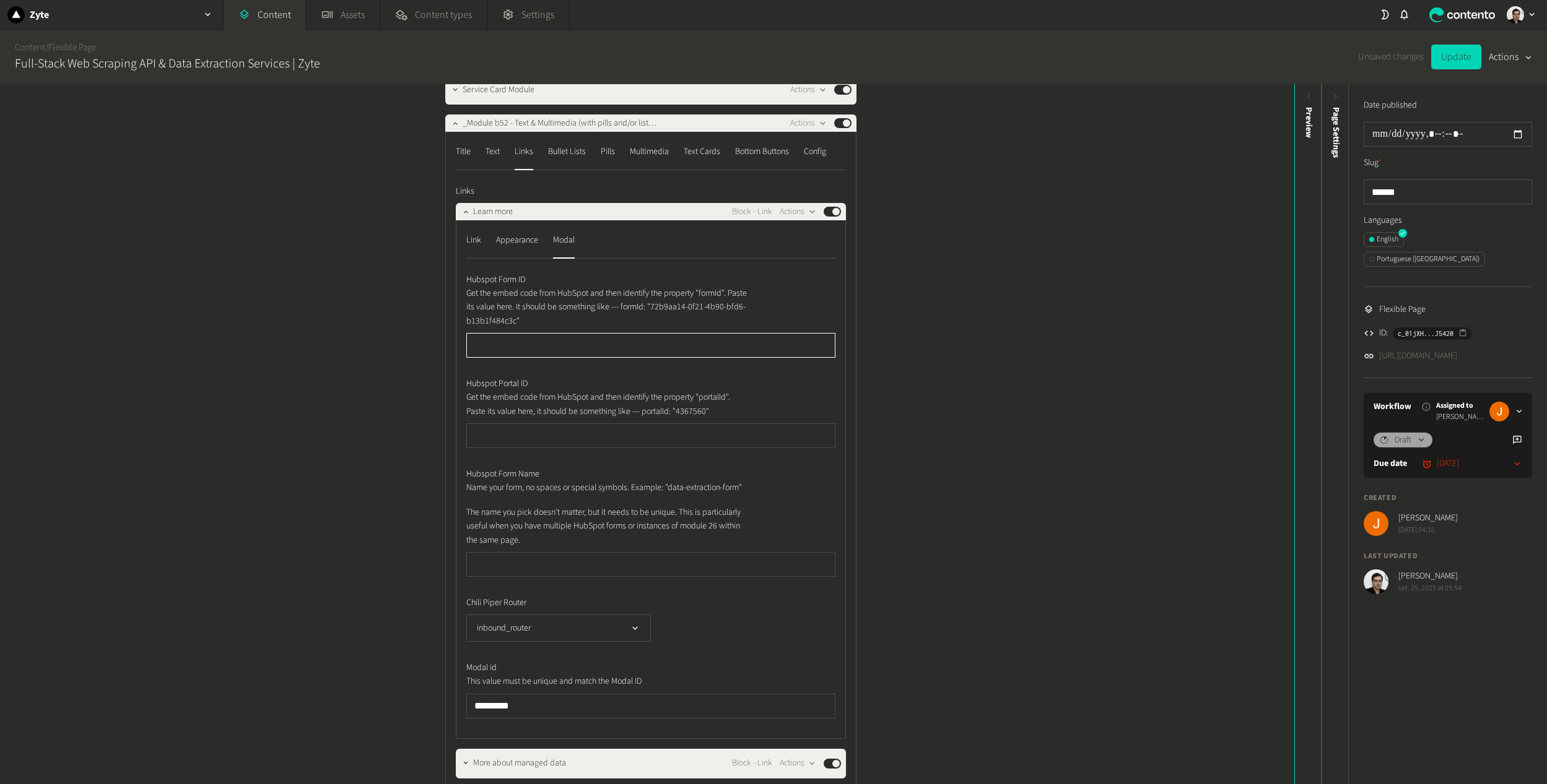
type input "*********"
click at [510, 238] on div "Appearance" at bounding box center [517, 240] width 42 height 19
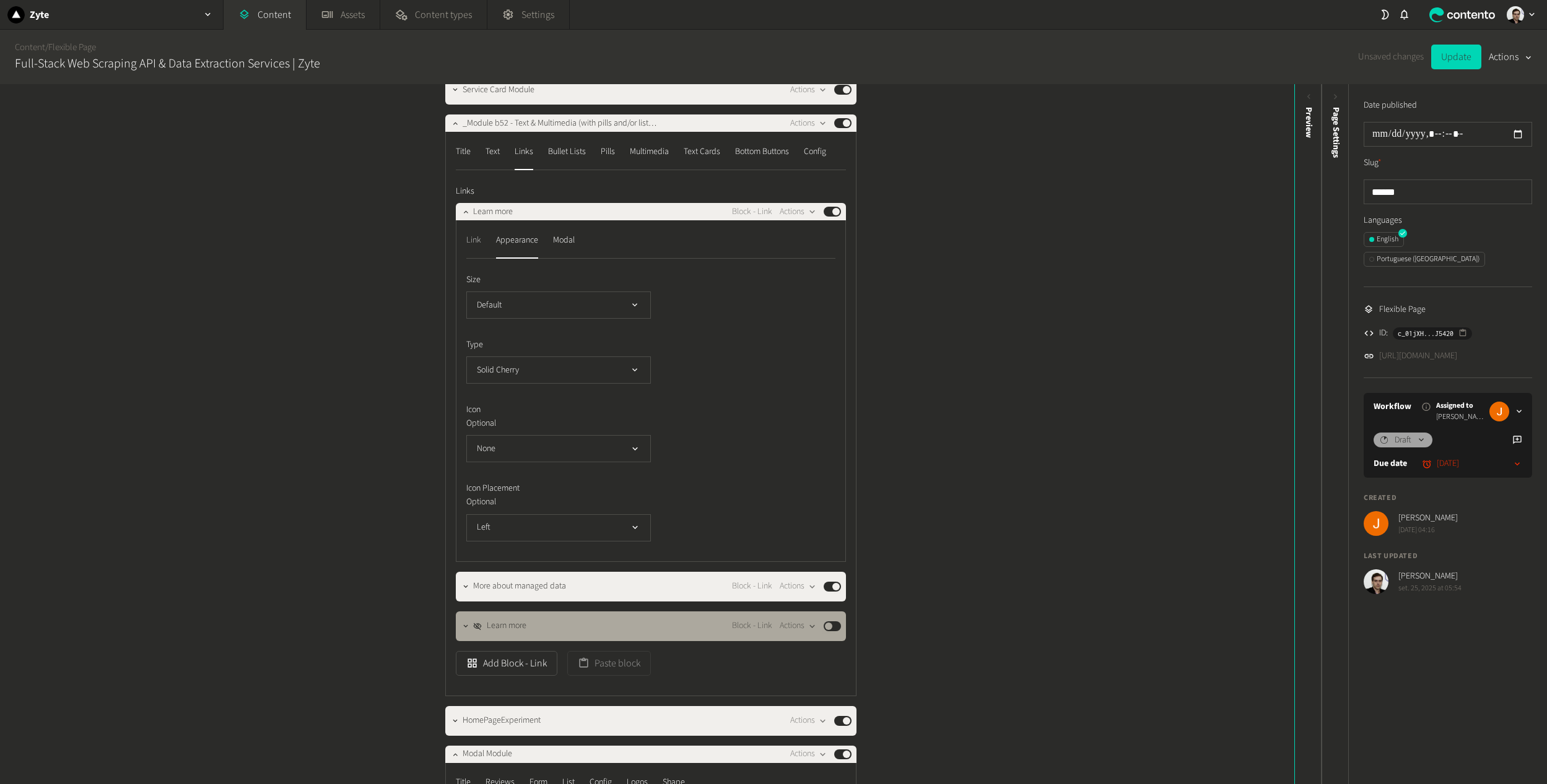
click at [473, 237] on div "Link" at bounding box center [473, 240] width 15 height 19
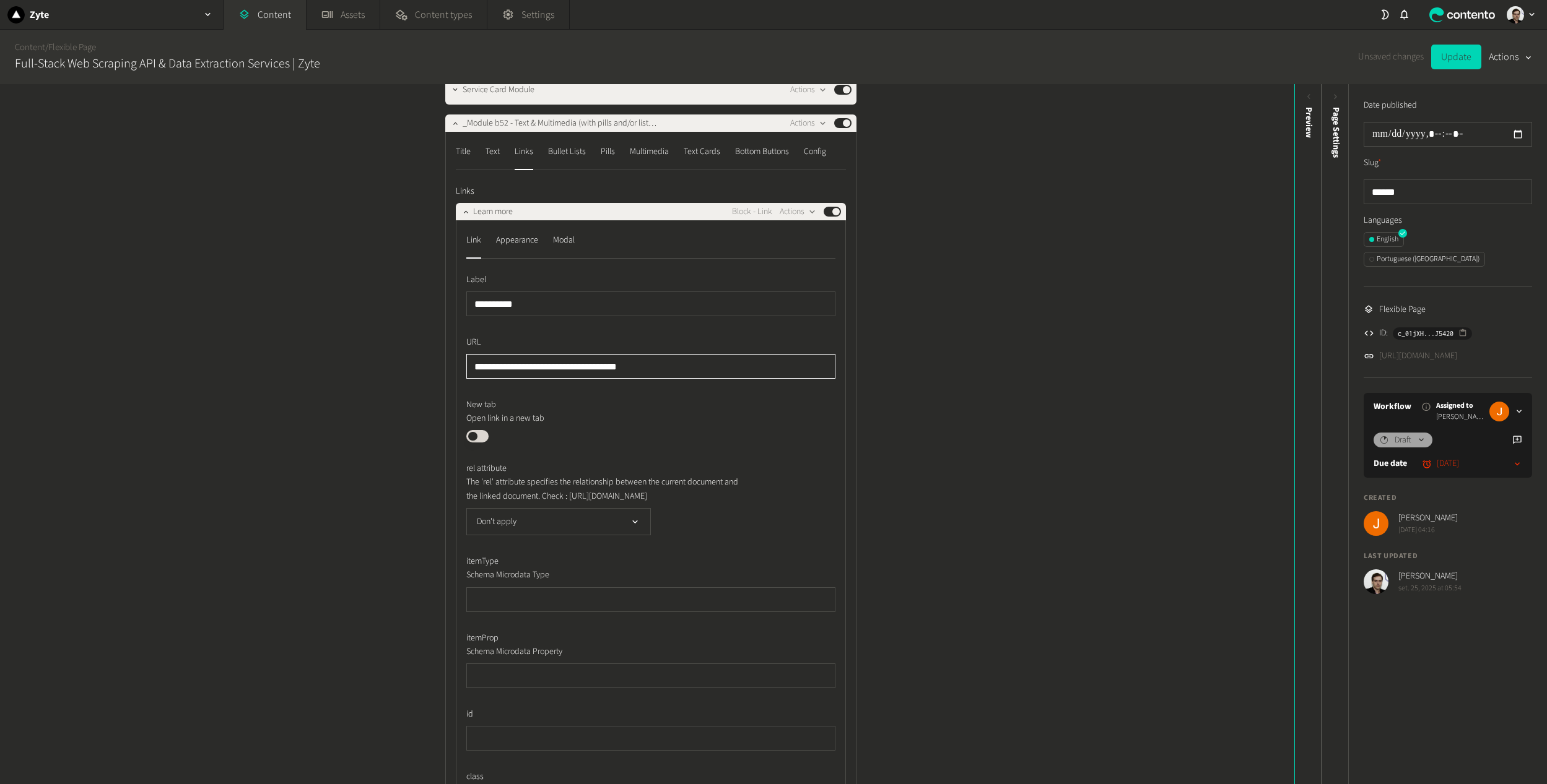
drag, startPoint x: 679, startPoint y: 361, endPoint x: 347, endPoint y: 336, distance: 332.9
click at [347, 336] on div "**********" at bounding box center [647, 434] width 1294 height 700
click at [664, 375] on input "**********" at bounding box center [651, 366] width 369 height 25
drag, startPoint x: 658, startPoint y: 368, endPoint x: 385, endPoint y: 349, distance: 273.7
click at [385, 349] on div "**********" at bounding box center [647, 434] width 1294 height 700
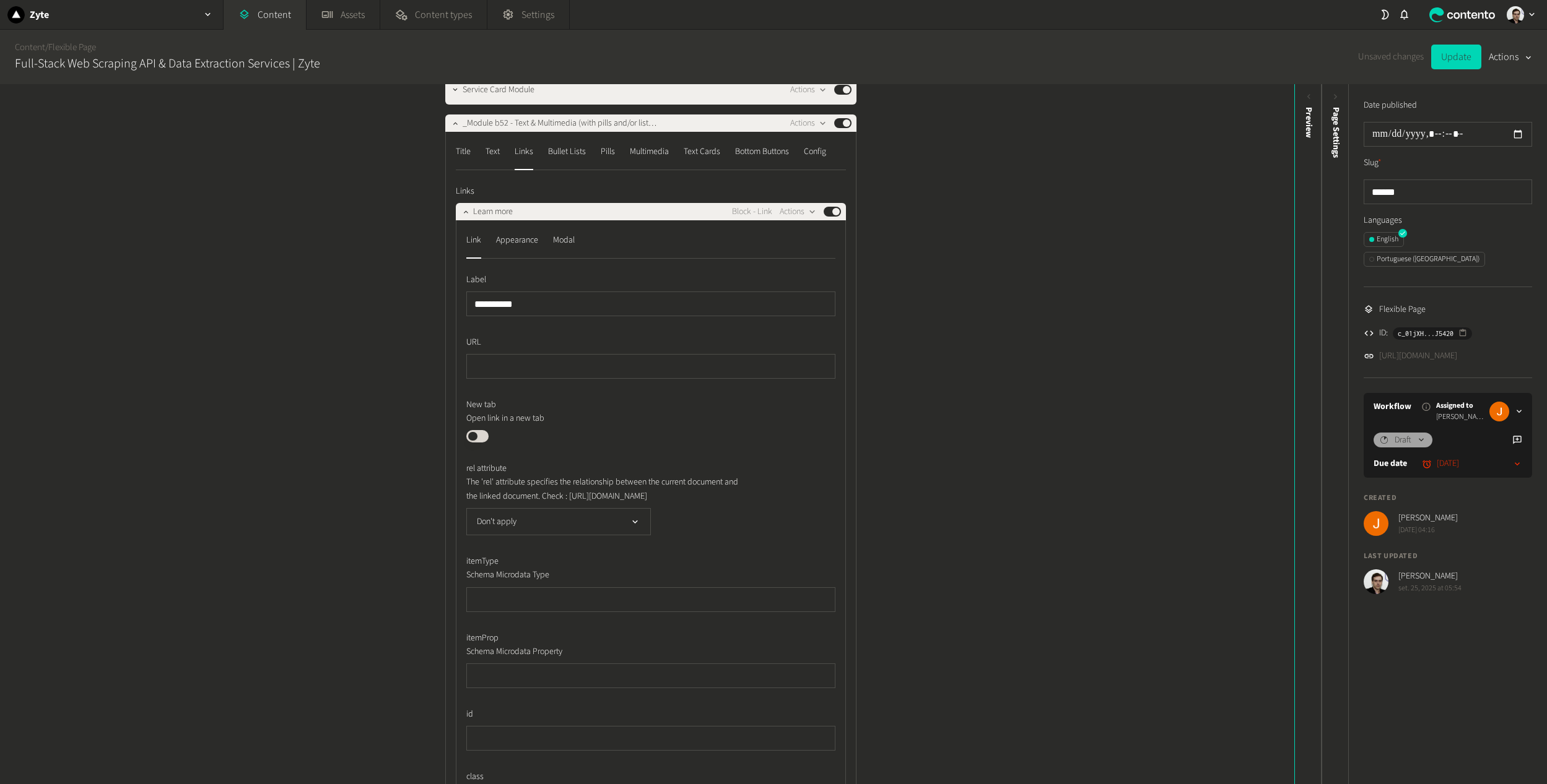
click at [423, 389] on div "**********" at bounding box center [647, 434] width 1294 height 700
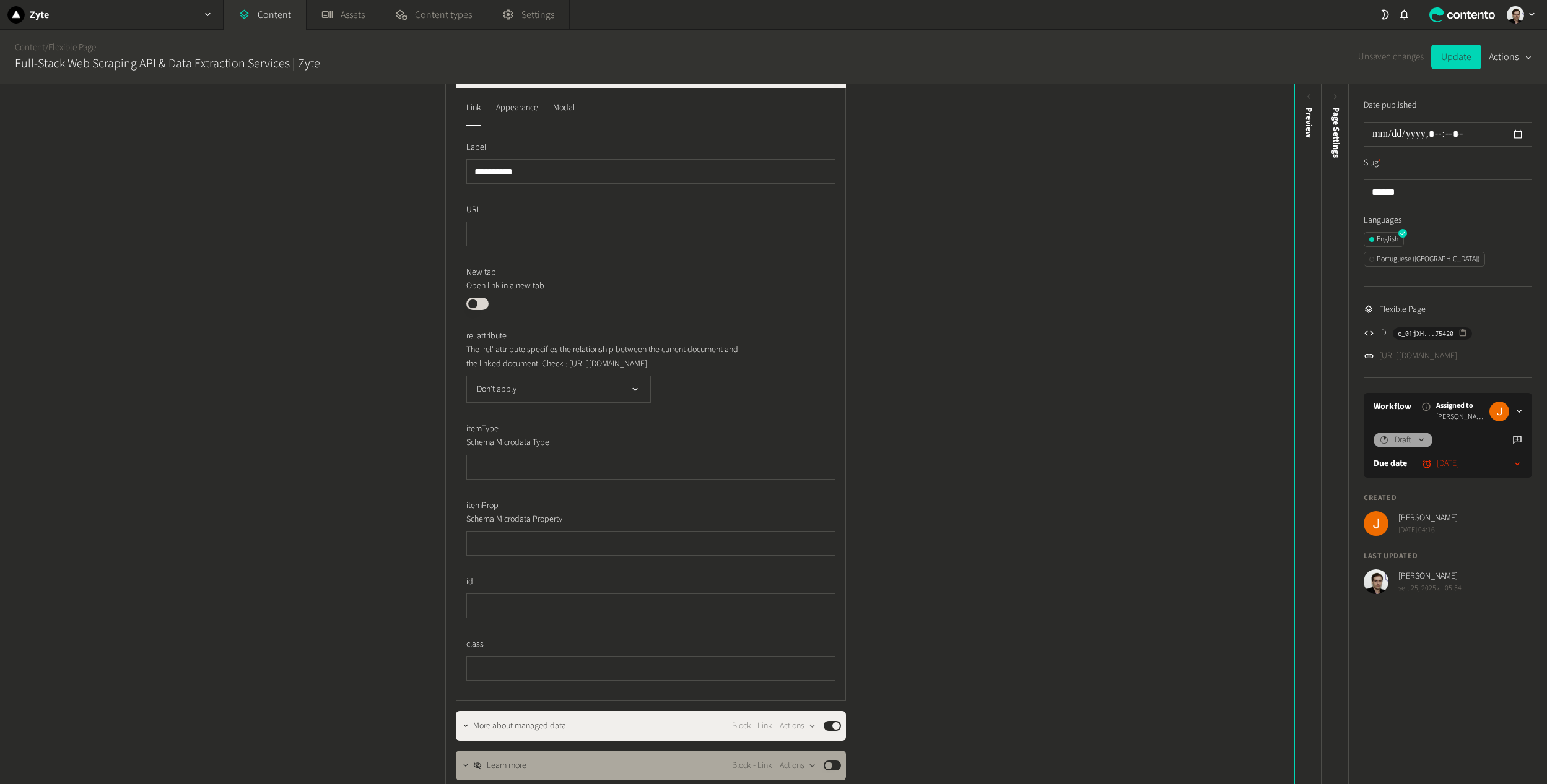
scroll to position [247, 0]
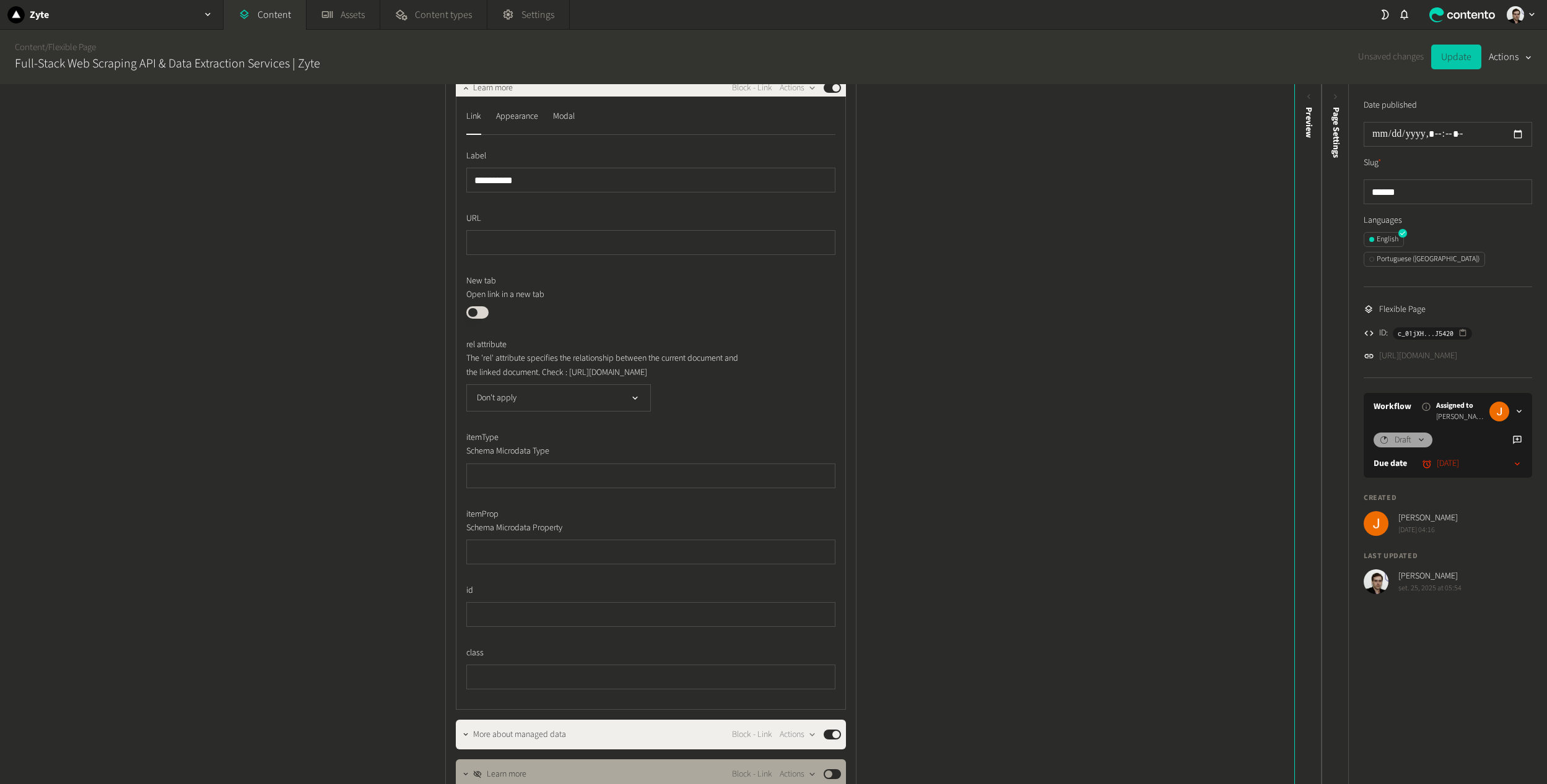
click at [1447, 58] on button "Update" at bounding box center [1456, 57] width 50 height 25
click at [1405, 350] on link "https://dev.zyte.com/home-b" at bounding box center [1418, 356] width 78 height 13
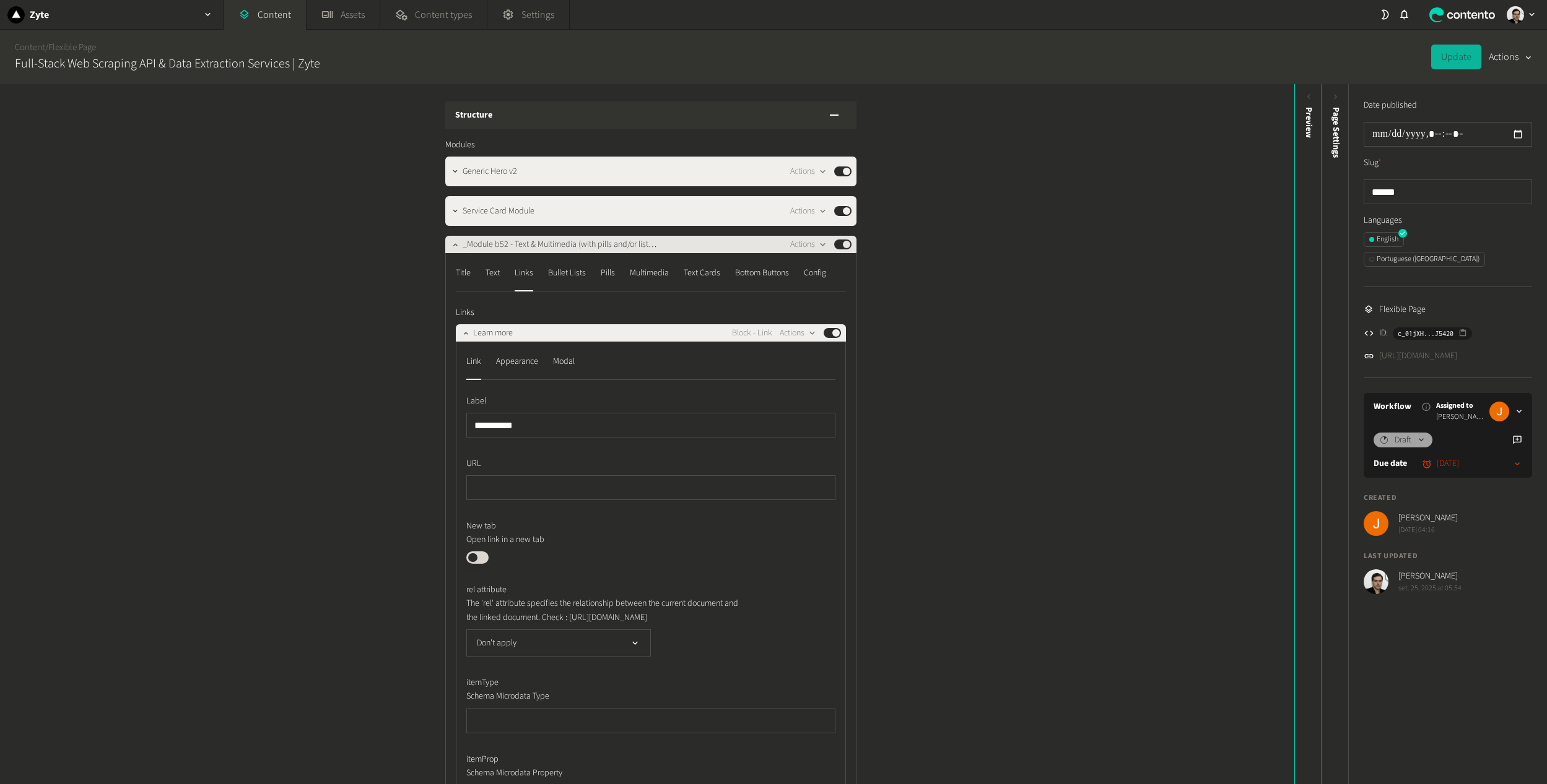
scroll to position [0, 0]
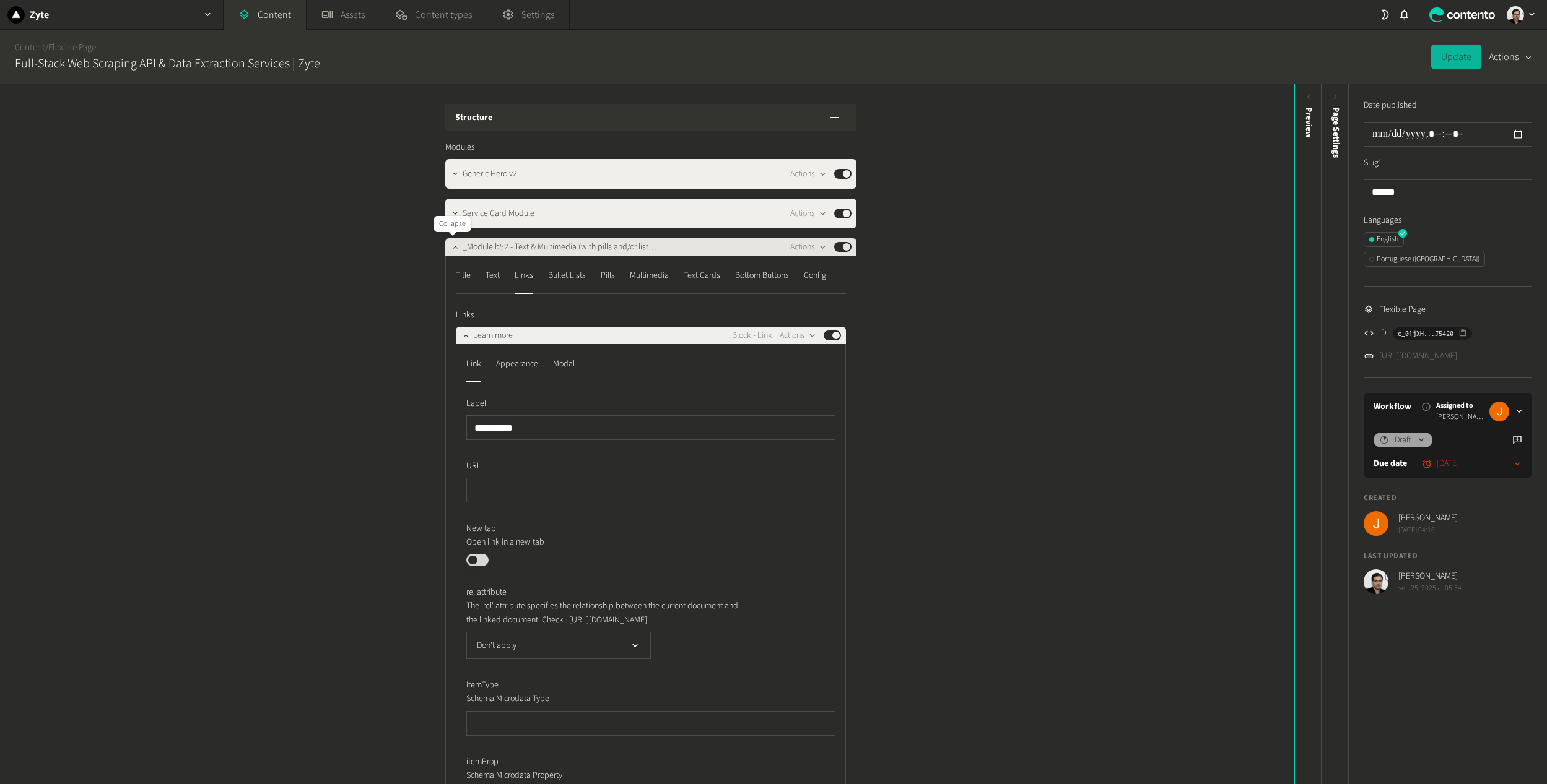
click at [448, 250] on div at bounding box center [455, 247] width 15 height 17
click at [457, 245] on button "button" at bounding box center [455, 245] width 15 height 15
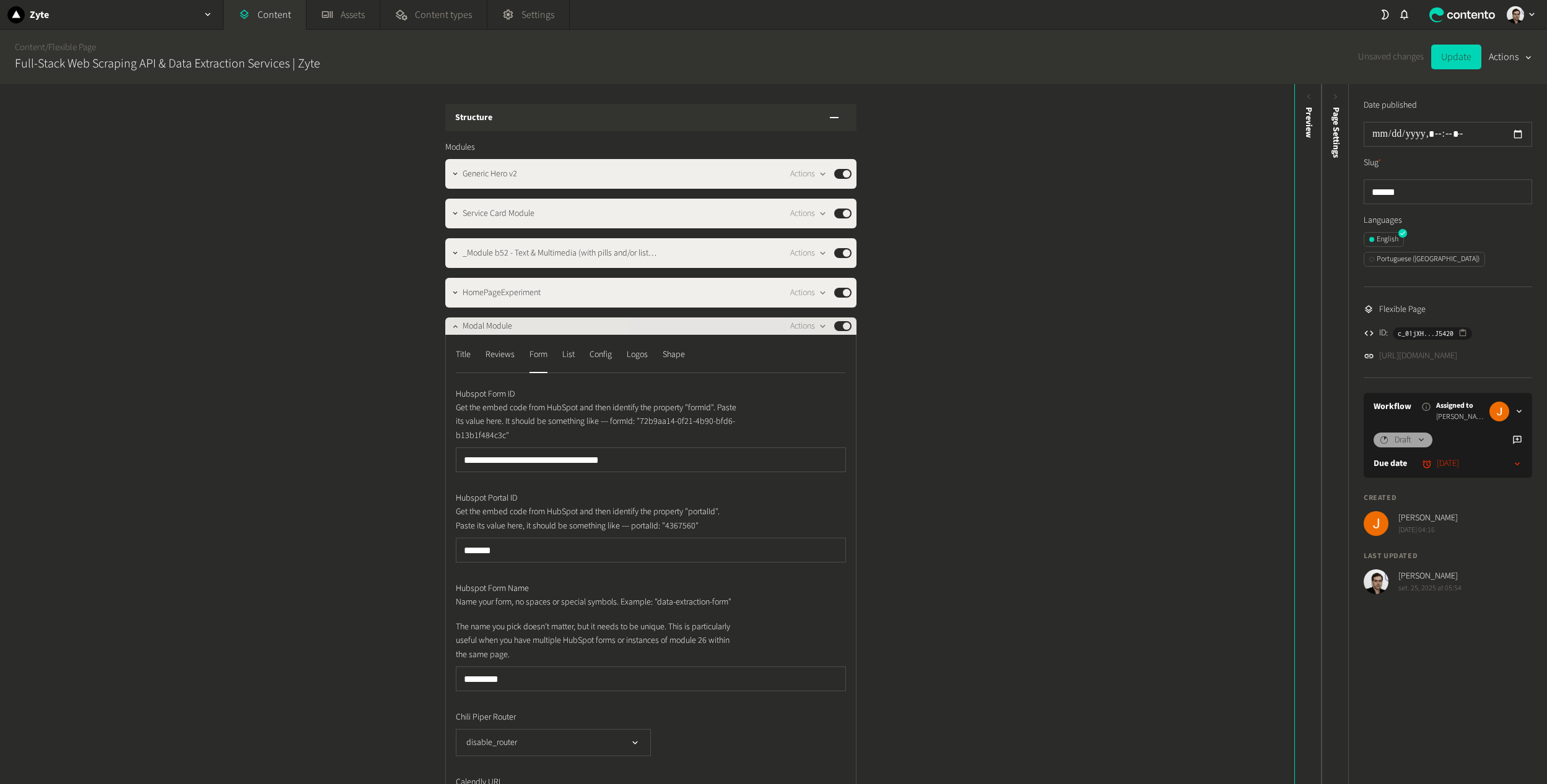
click at [839, 328] on button "Published" at bounding box center [843, 326] width 17 height 10
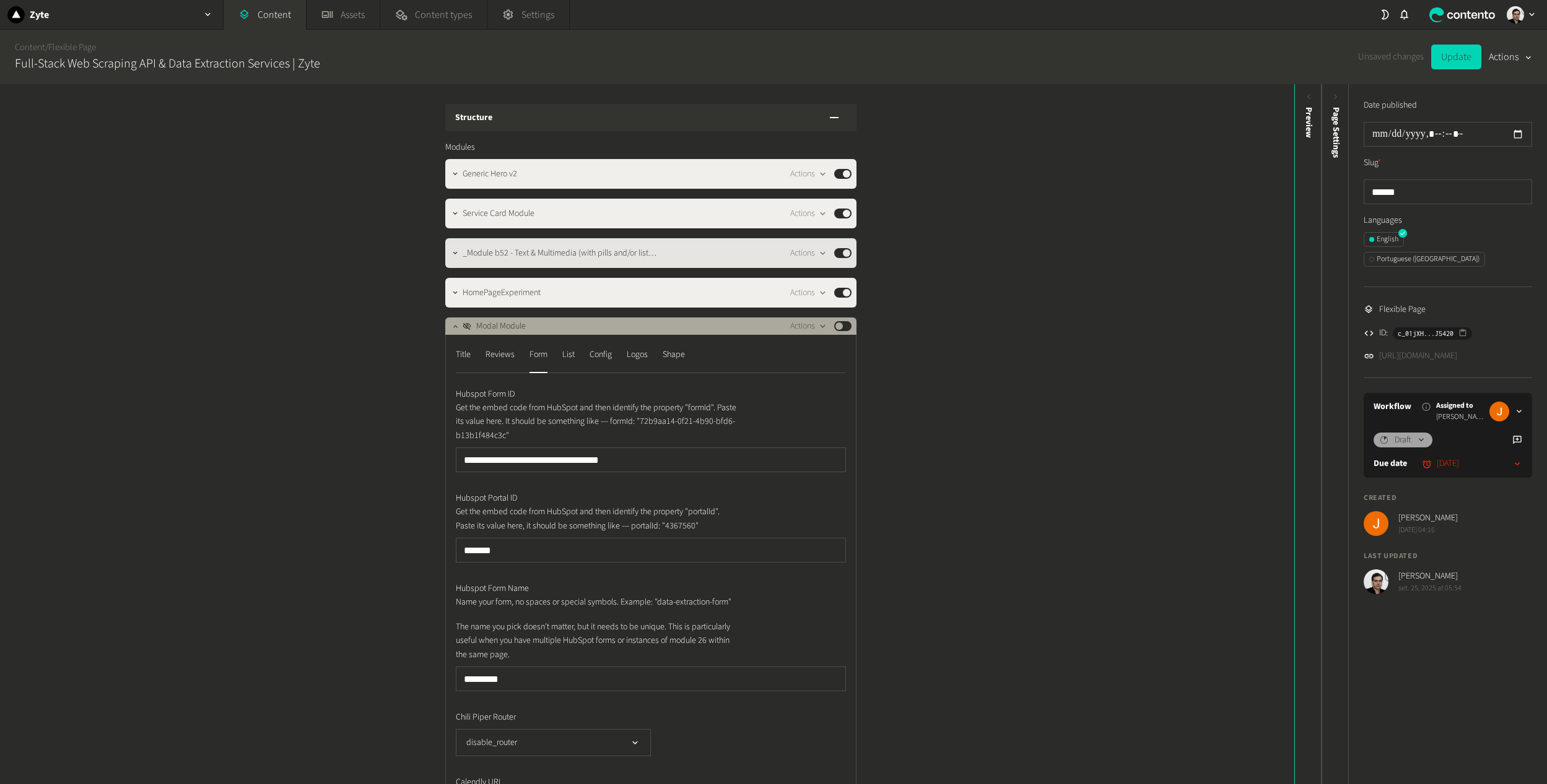
click at [838, 261] on div "_Module b52 - Text & Multimedia (with pills and/or lists) New Design Actions Pu…" at bounding box center [650, 253] width 411 height 30
click at [841, 250] on button "Published" at bounding box center [843, 253] width 17 height 10
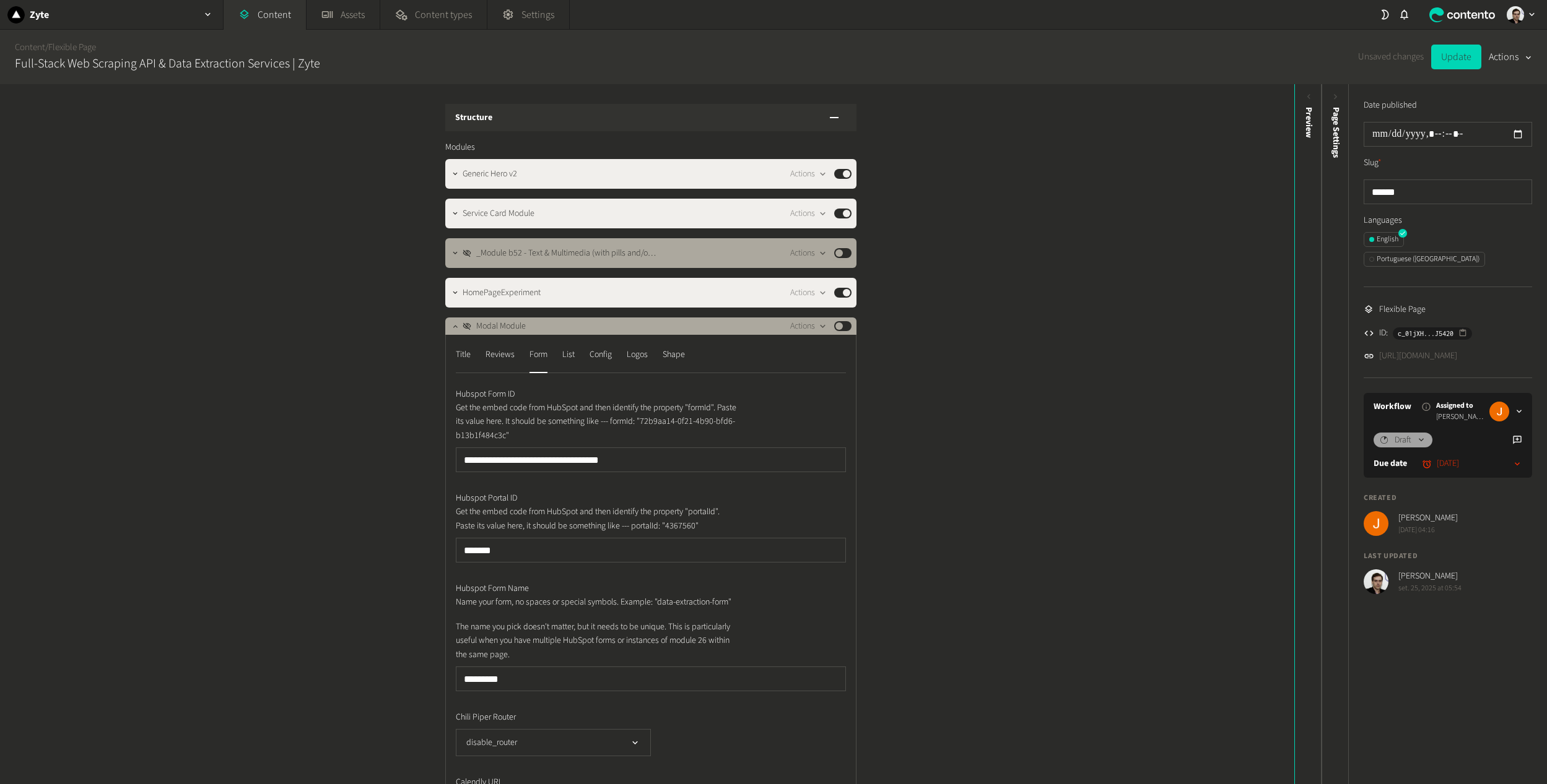
click at [946, 325] on div "**********" at bounding box center [647, 434] width 1294 height 700
click at [1440, 59] on button "Update" at bounding box center [1456, 57] width 50 height 25
click at [451, 325] on icon "button" at bounding box center [455, 326] width 8 height 8
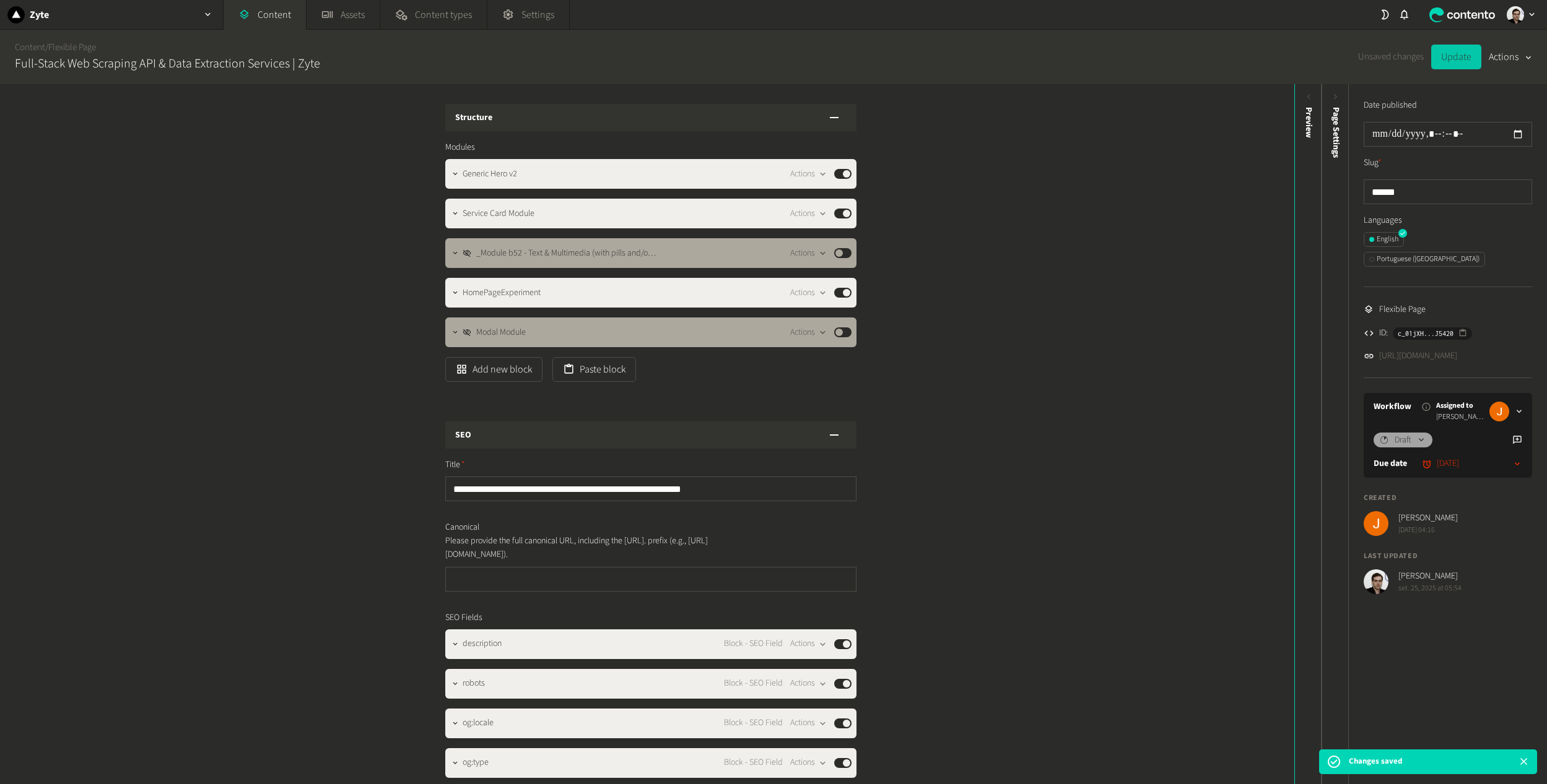
click at [1456, 60] on button "Update" at bounding box center [1456, 57] width 50 height 25
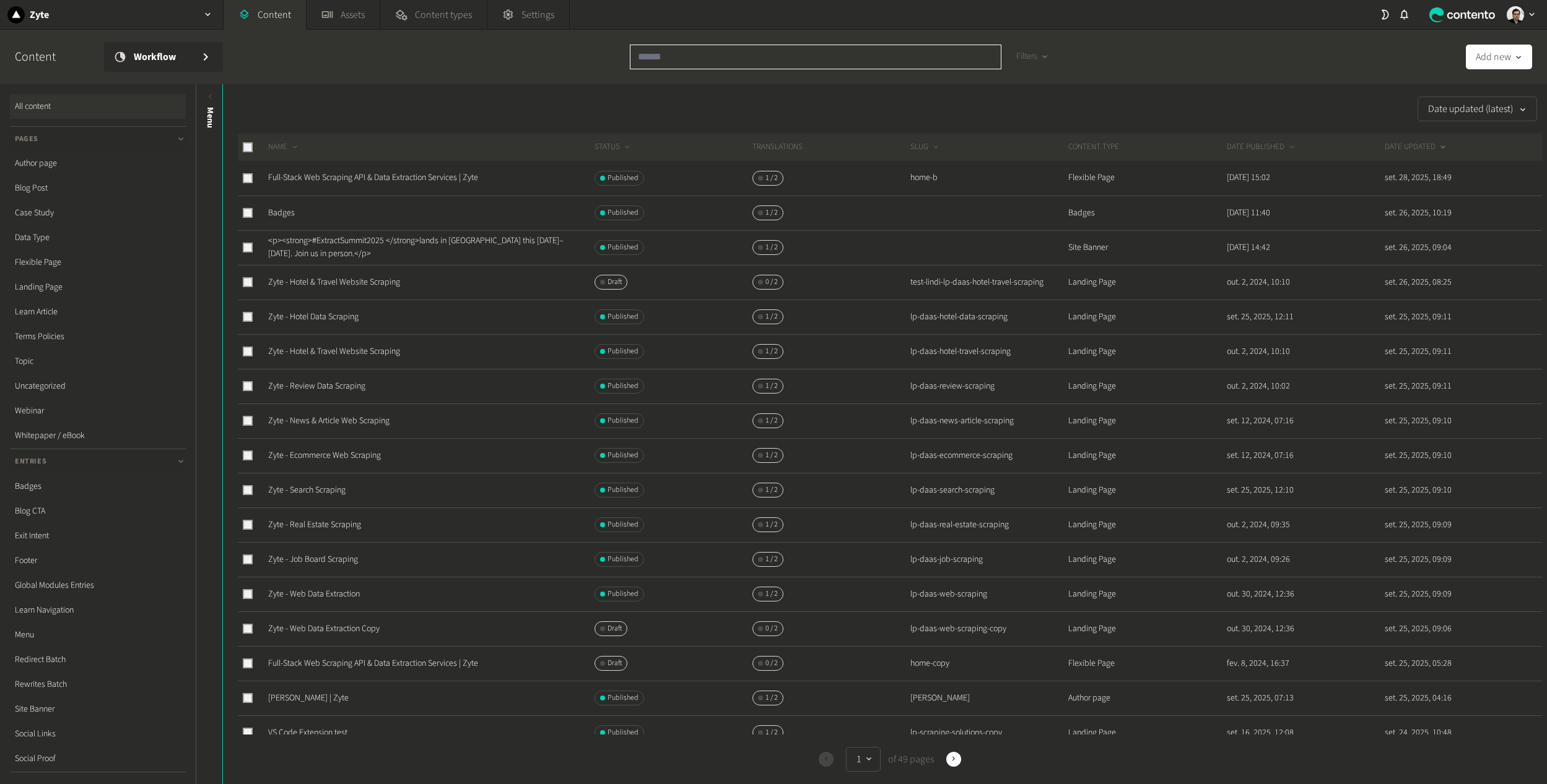
click at [702, 51] on input "text" at bounding box center [816, 57] width 371 height 25
type input "**********"
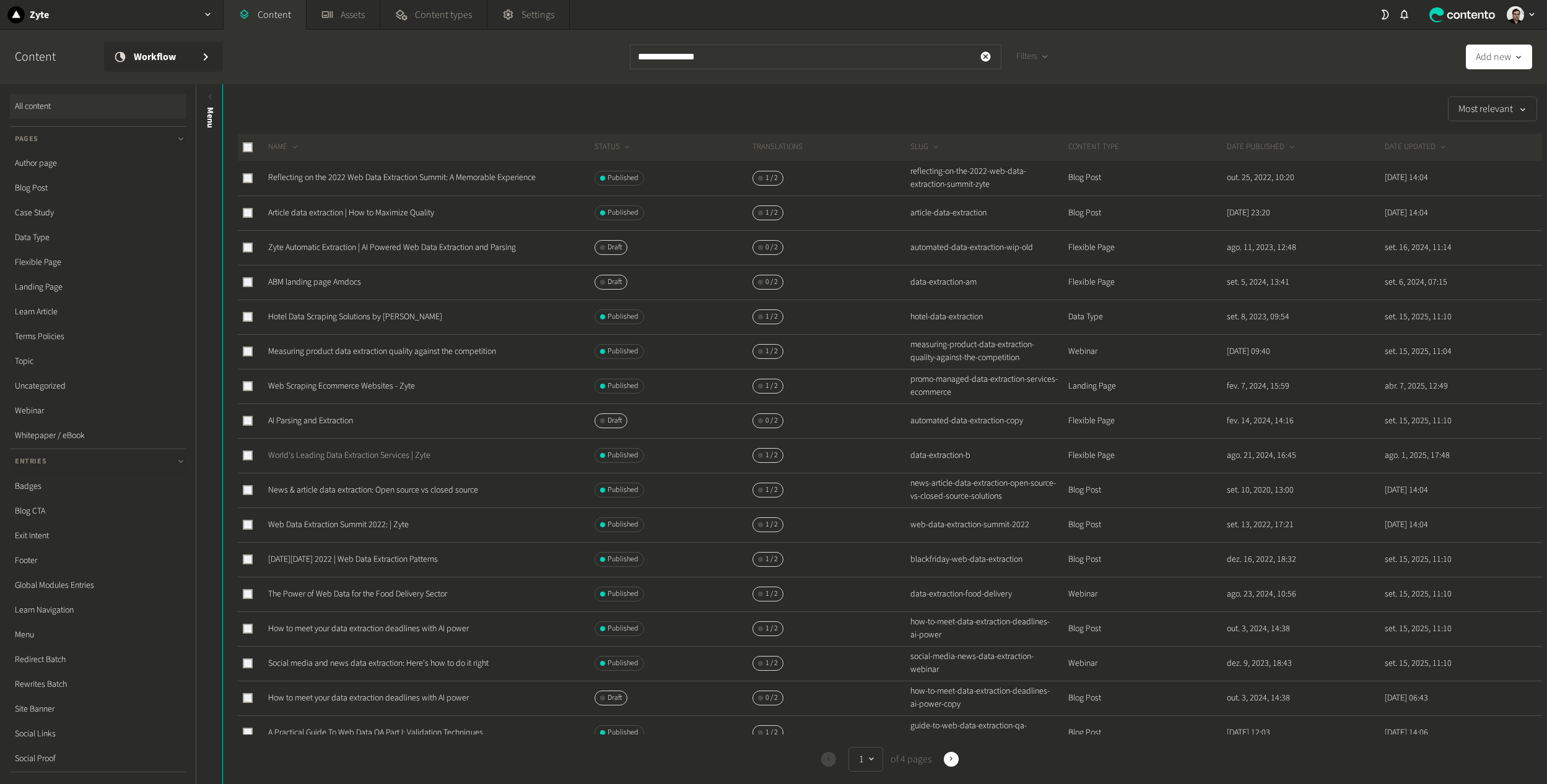
click at [334, 461] on link "World's Leading Data Extraction Services | Zyte" at bounding box center [349, 456] width 162 height 13
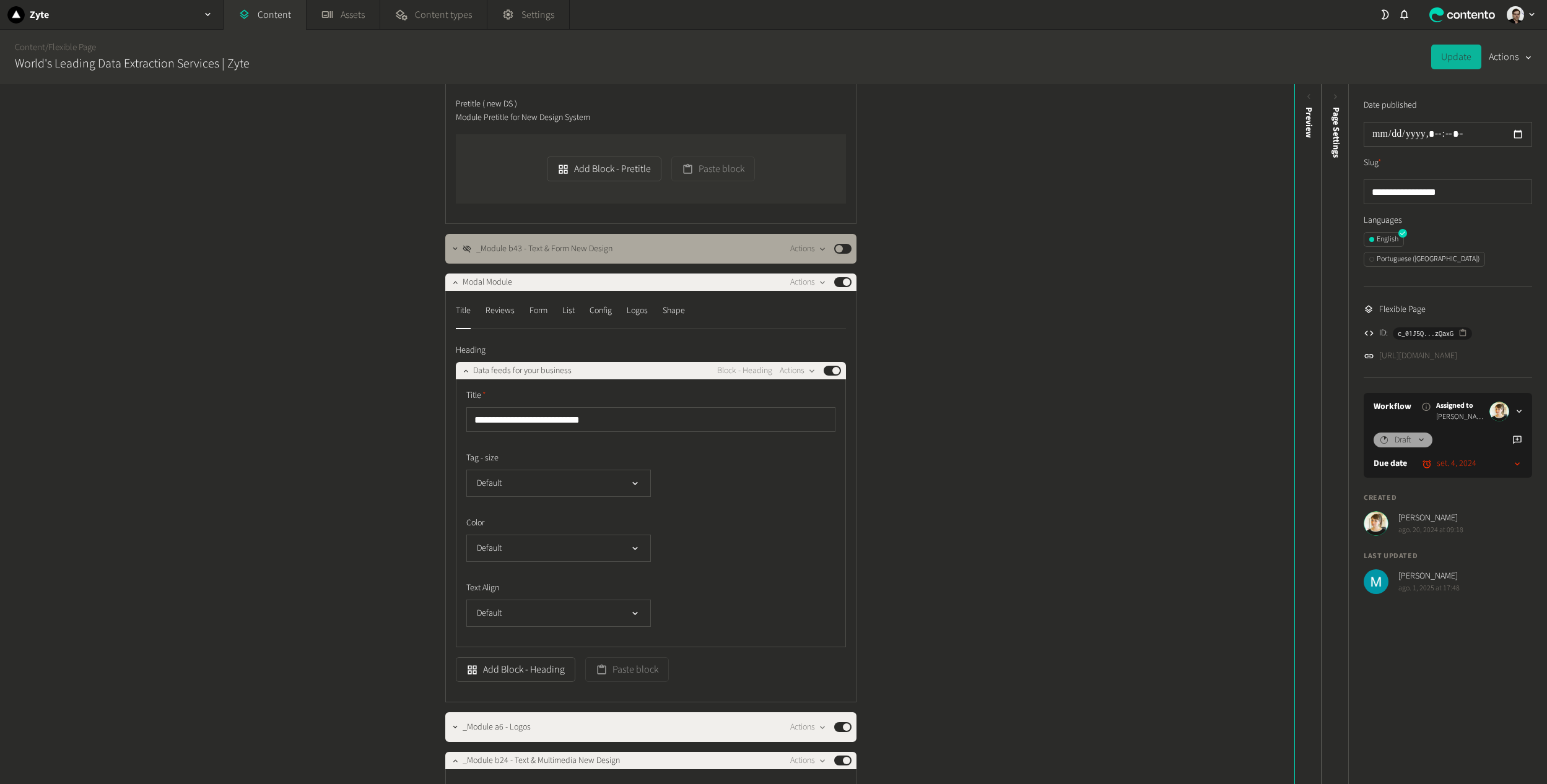
scroll to position [371, 0]
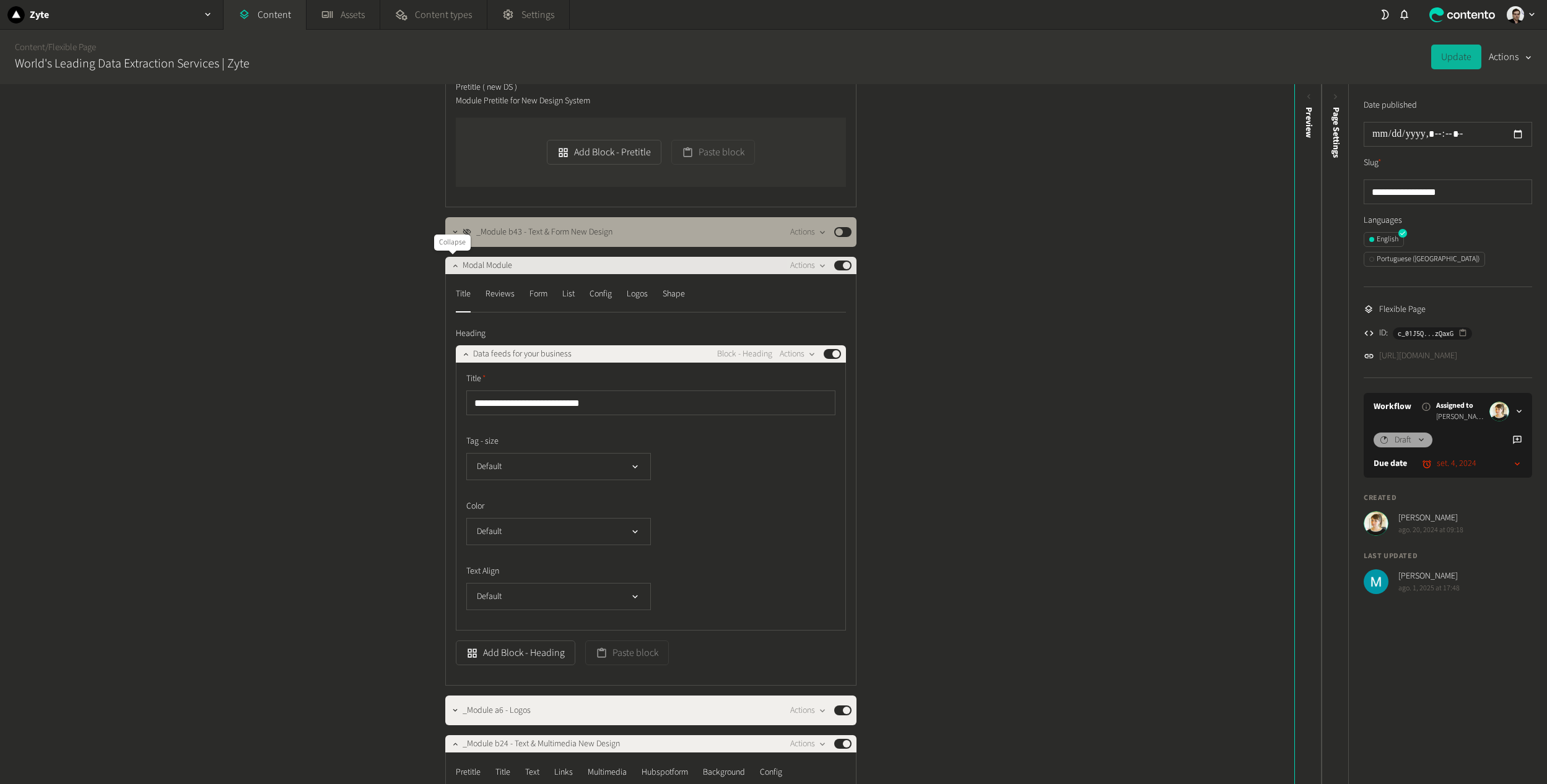
click at [453, 269] on icon "button" at bounding box center [455, 266] width 8 height 8
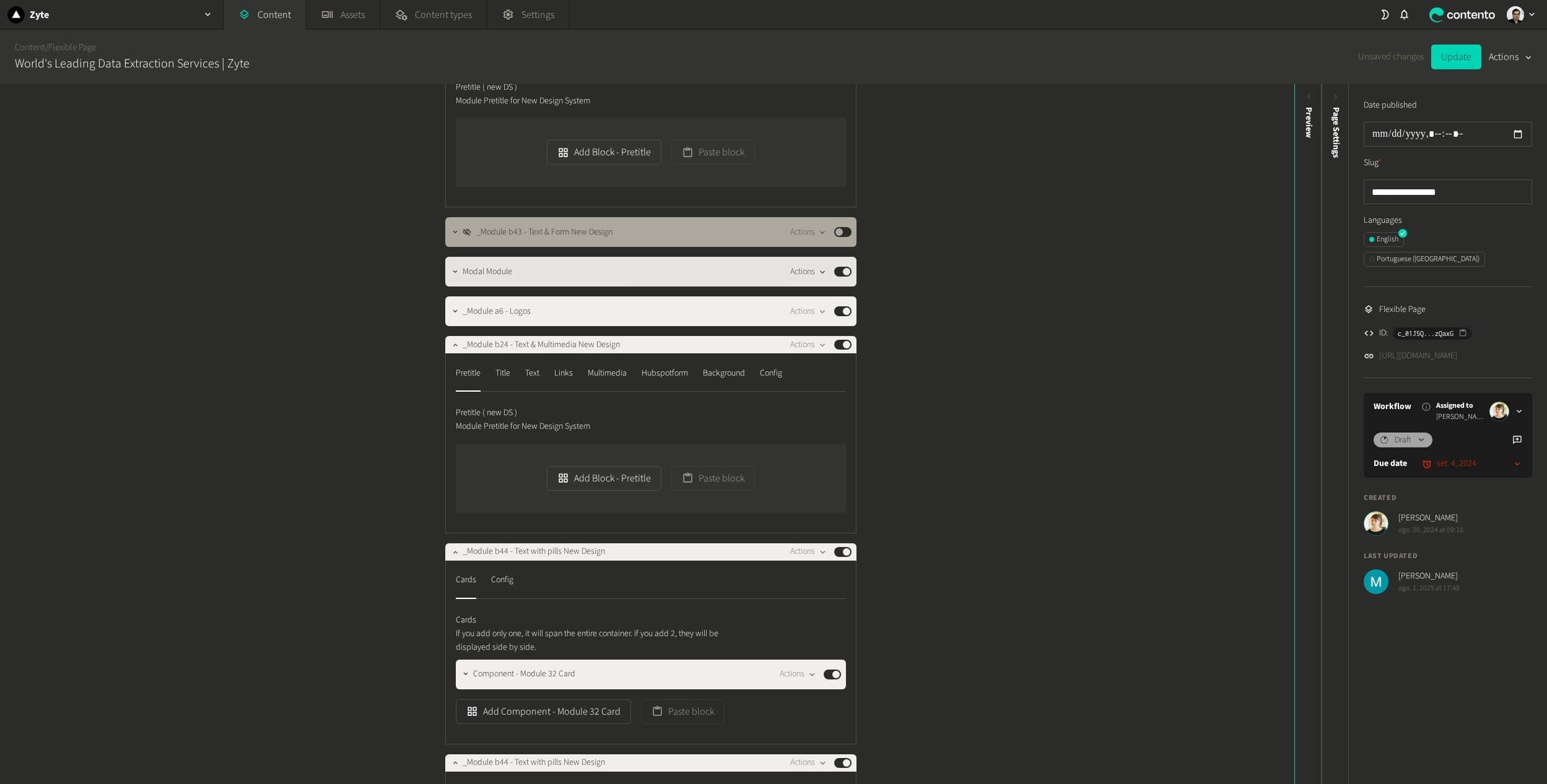
click at [818, 275] on icon "button" at bounding box center [823, 272] width 10 height 10
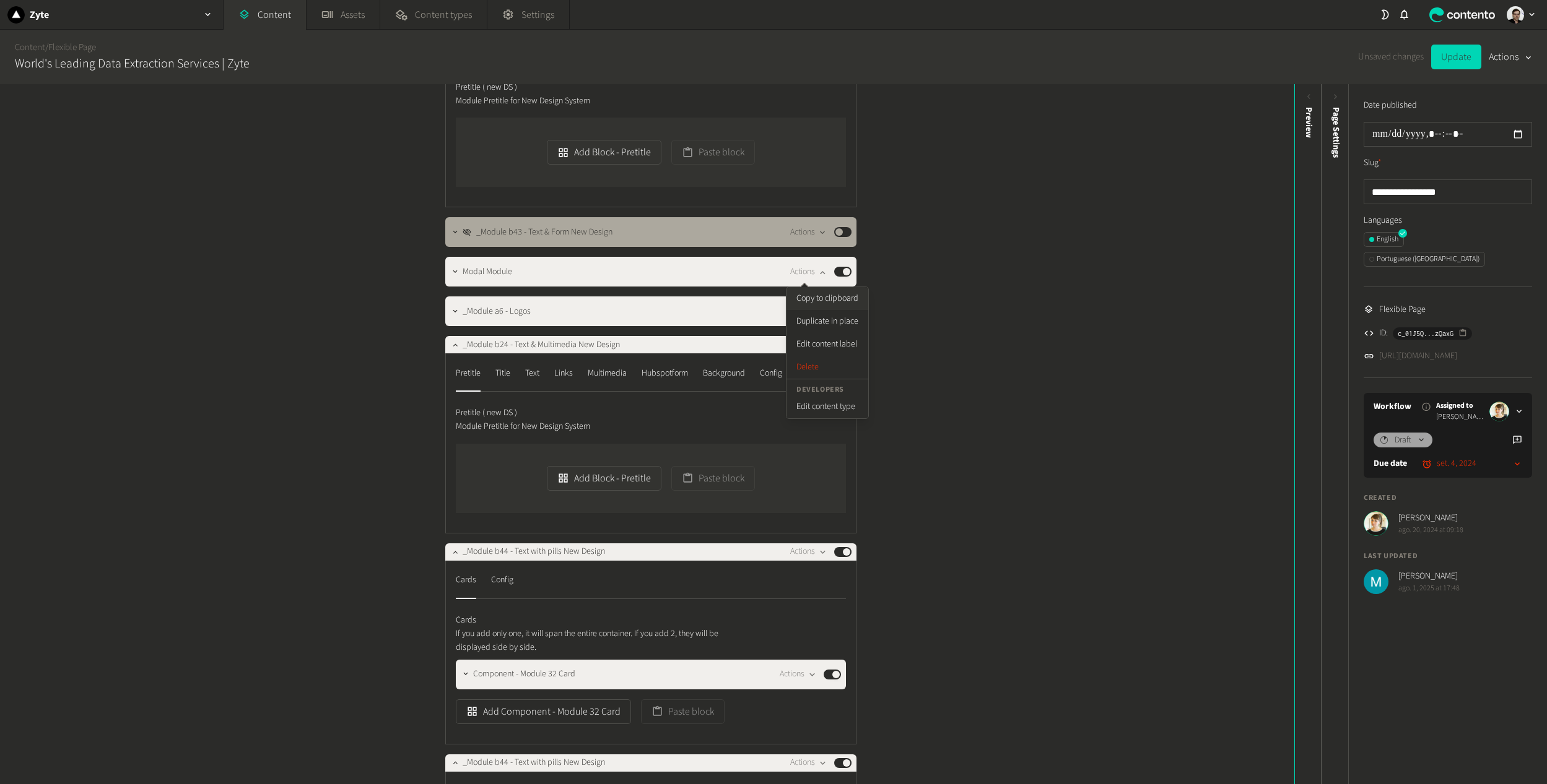
click at [835, 302] on button "Copy to clipboard" at bounding box center [827, 298] width 82 height 23
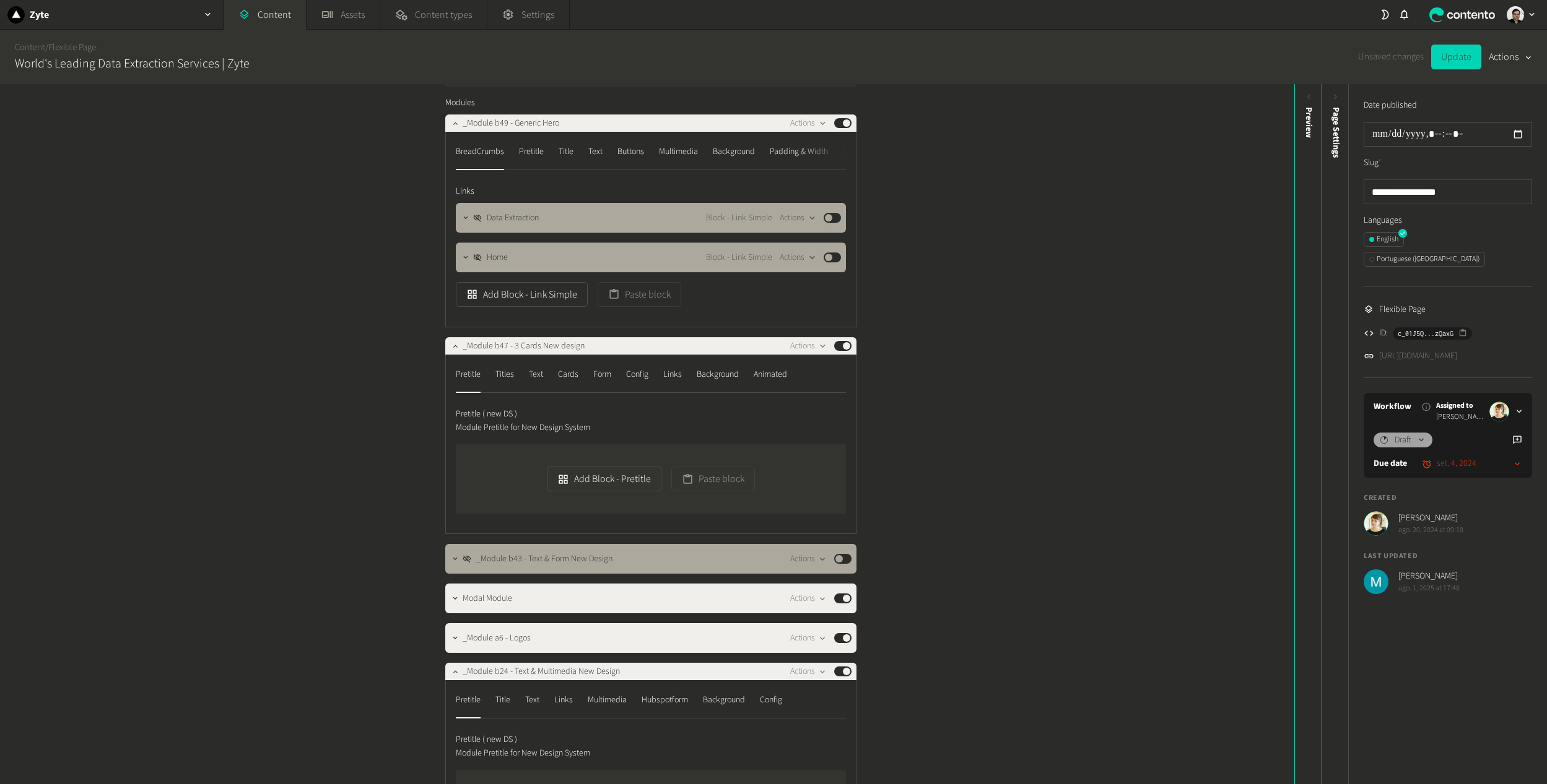
scroll to position [0, 0]
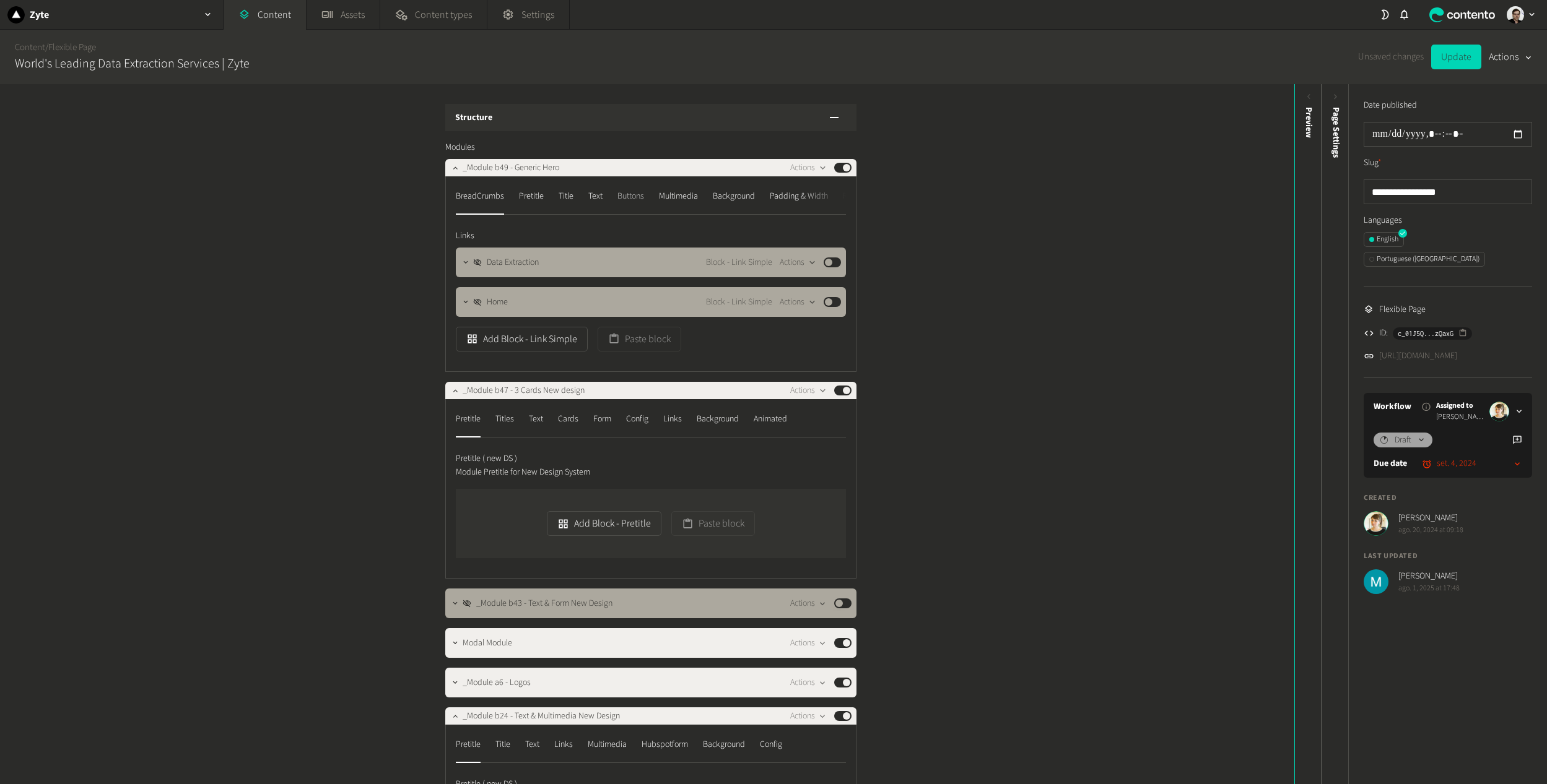
click at [619, 195] on div "Buttons" at bounding box center [631, 196] width 26 height 19
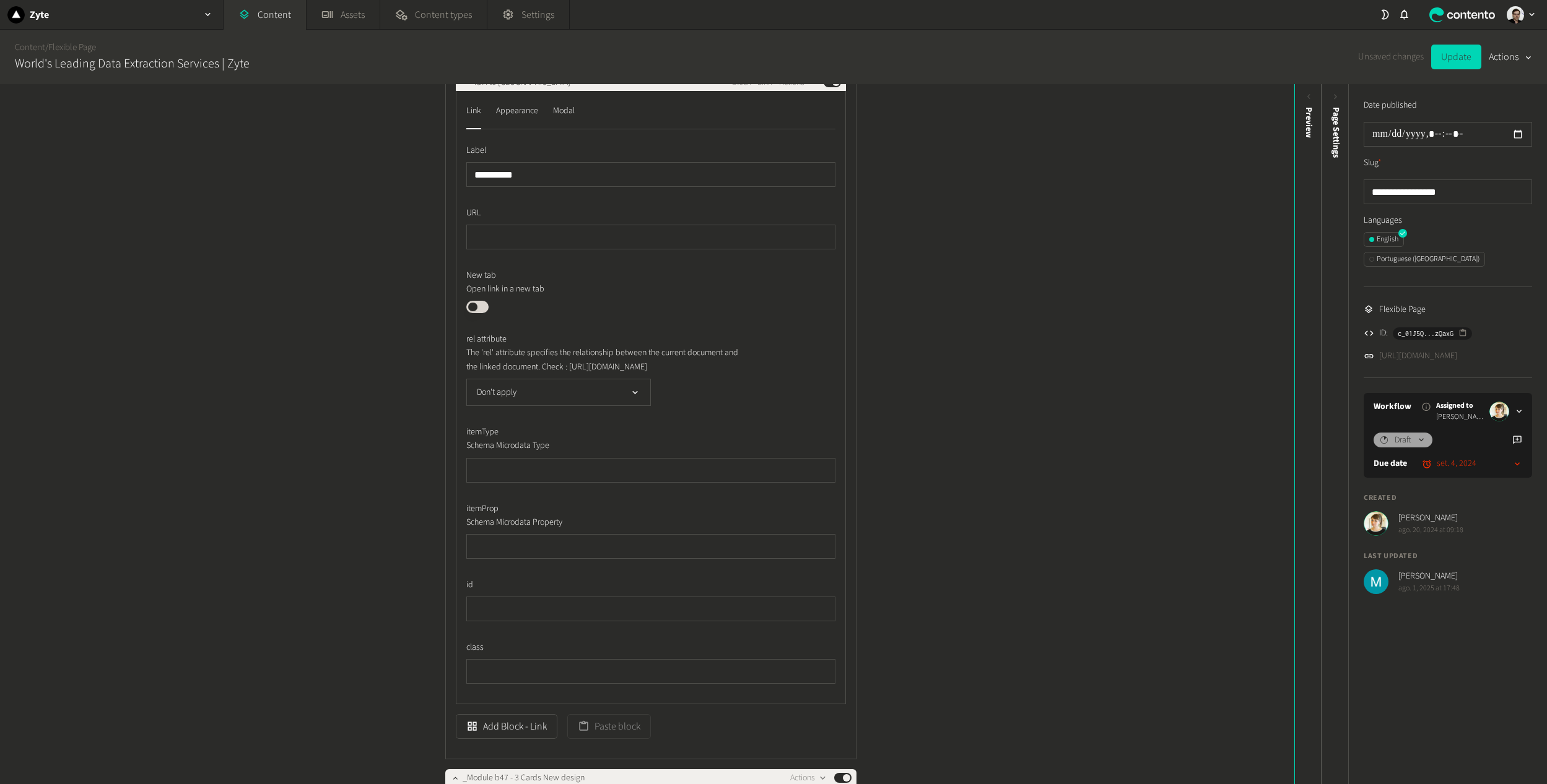
scroll to position [62, 0]
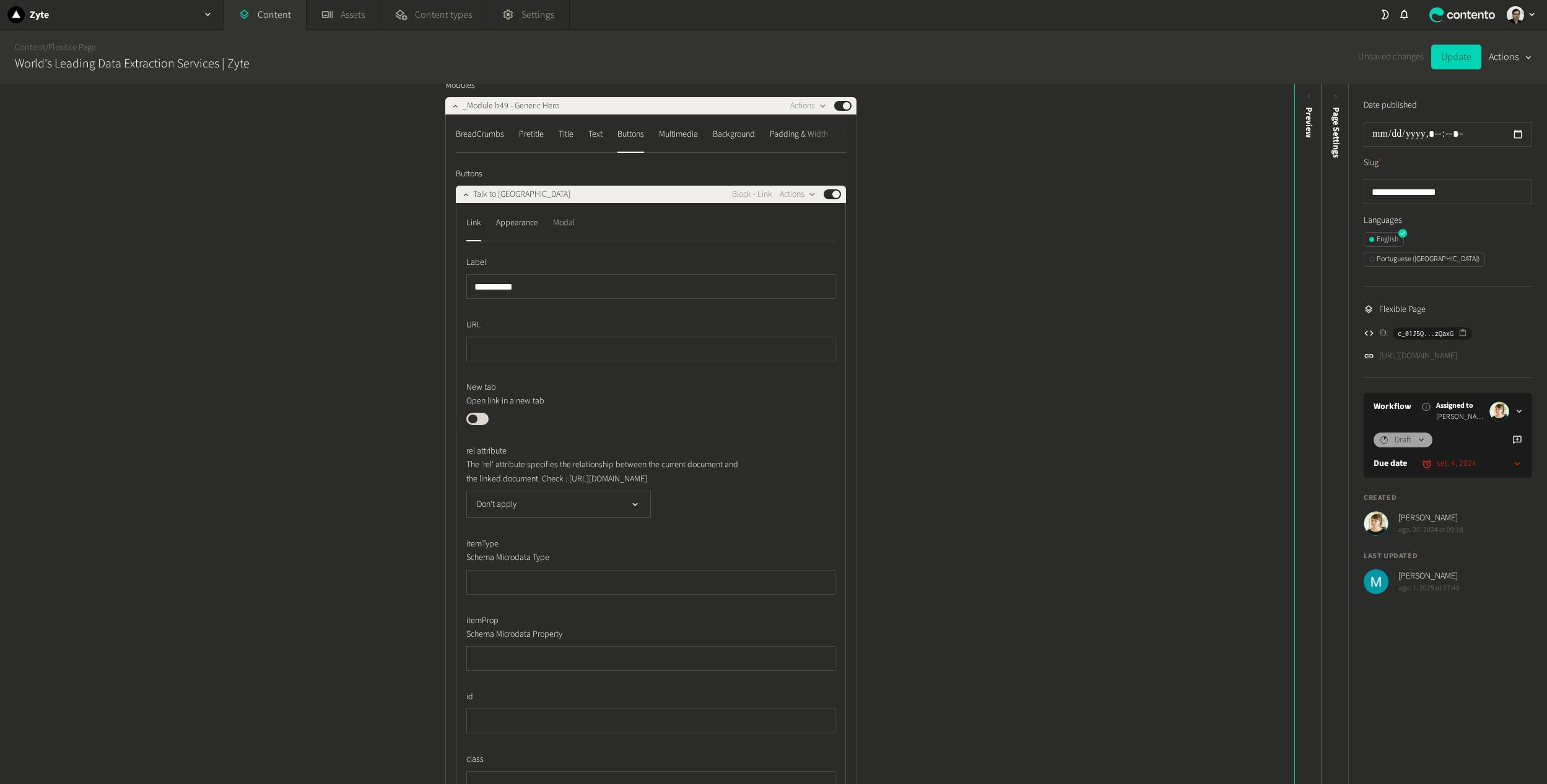
click at [562, 227] on div "Modal" at bounding box center [563, 222] width 22 height 19
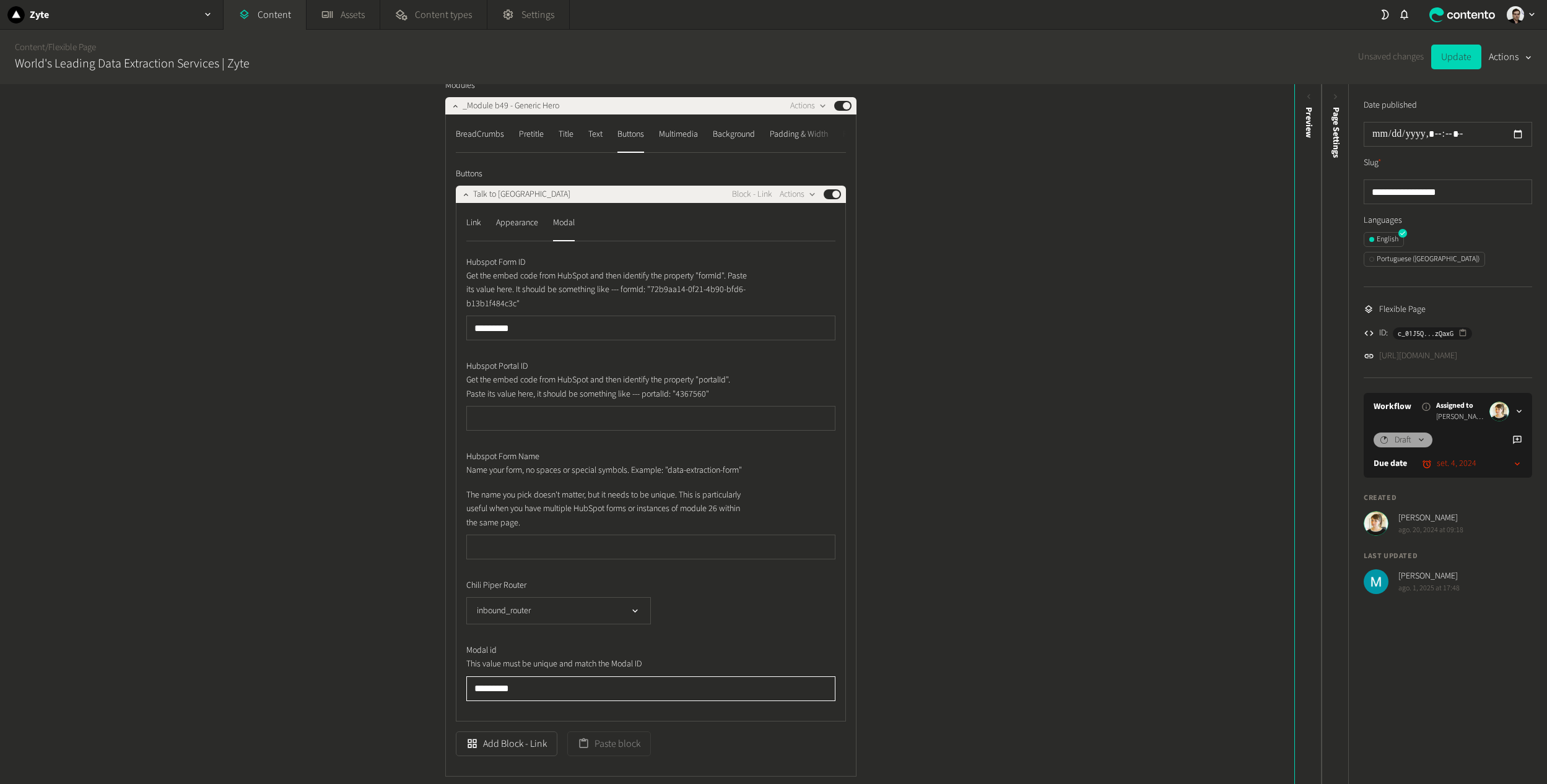
drag, startPoint x: 540, startPoint y: 699, endPoint x: 412, endPoint y: 676, distance: 130.0
click at [412, 676] on div "Structure Modules _Module b49 - Generic Hero Actions Published BreadCrumbs Pret…" at bounding box center [647, 434] width 1294 height 700
click at [530, 325] on input "*********" at bounding box center [651, 328] width 369 height 25
click at [476, 226] on div "Link" at bounding box center [473, 222] width 15 height 19
